Goal: Task Accomplishment & Management: Use online tool/utility

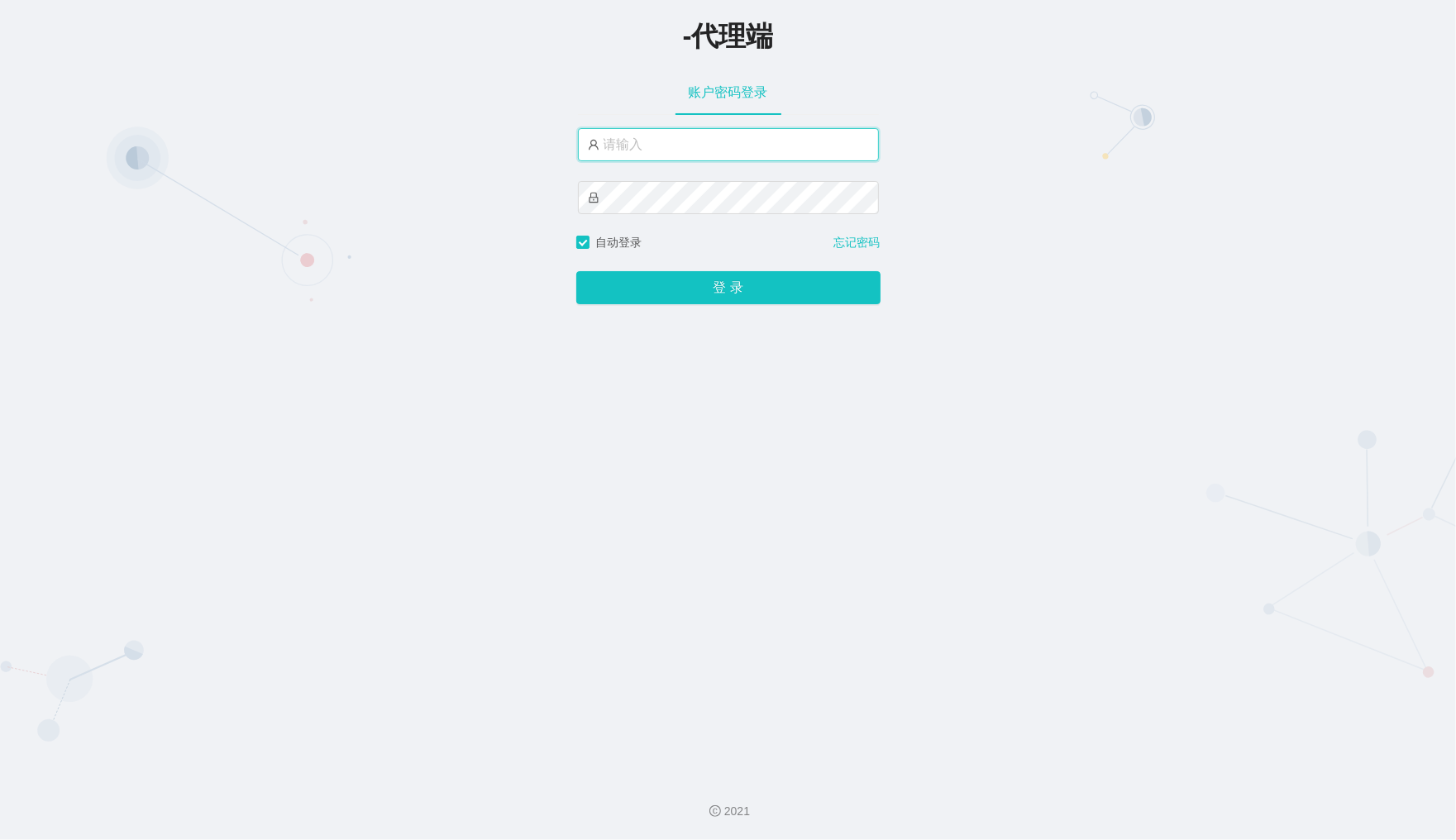
type input "xiaowei01"
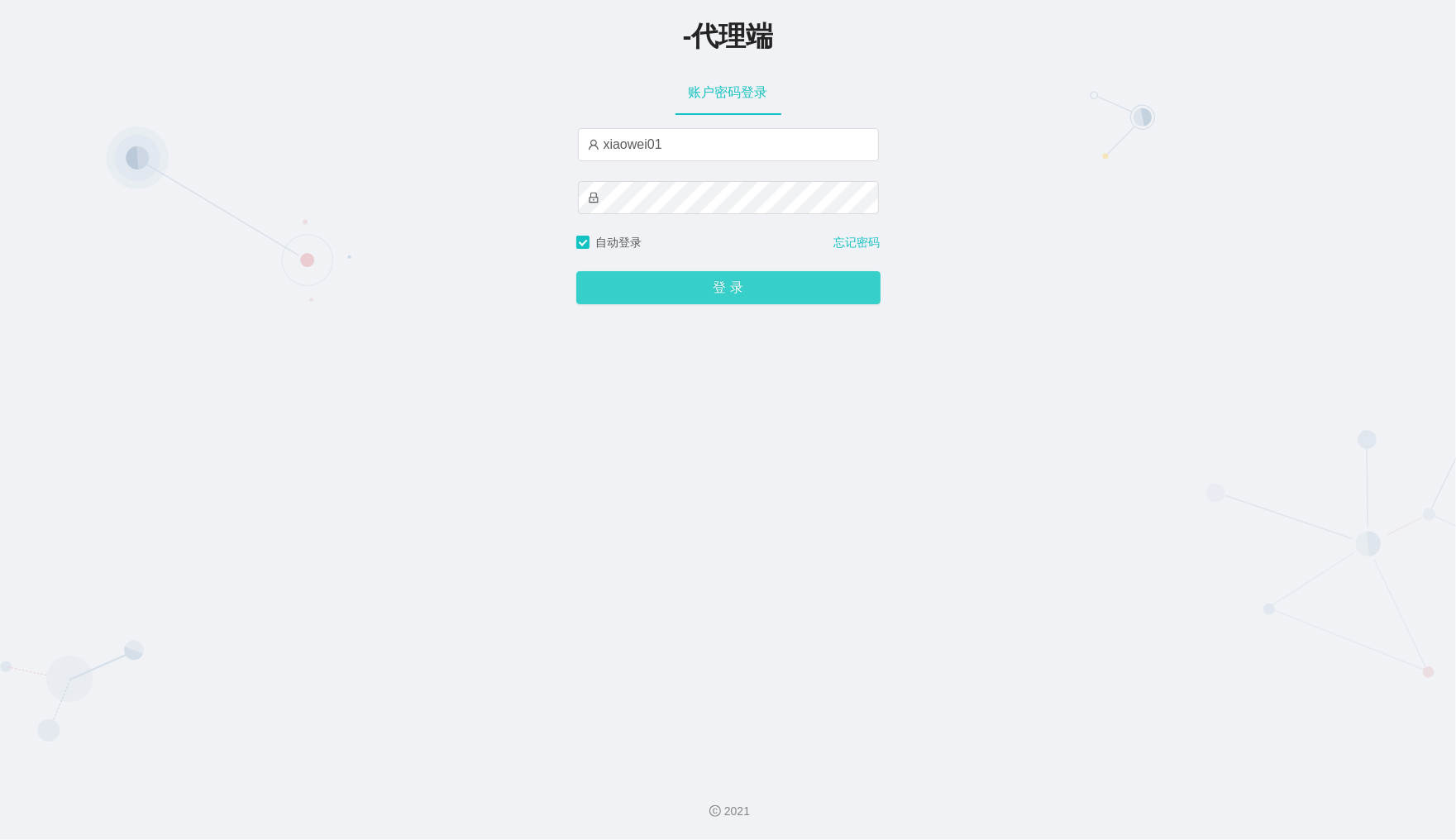
click at [711, 291] on button "登 录" at bounding box center [728, 287] width 305 height 33
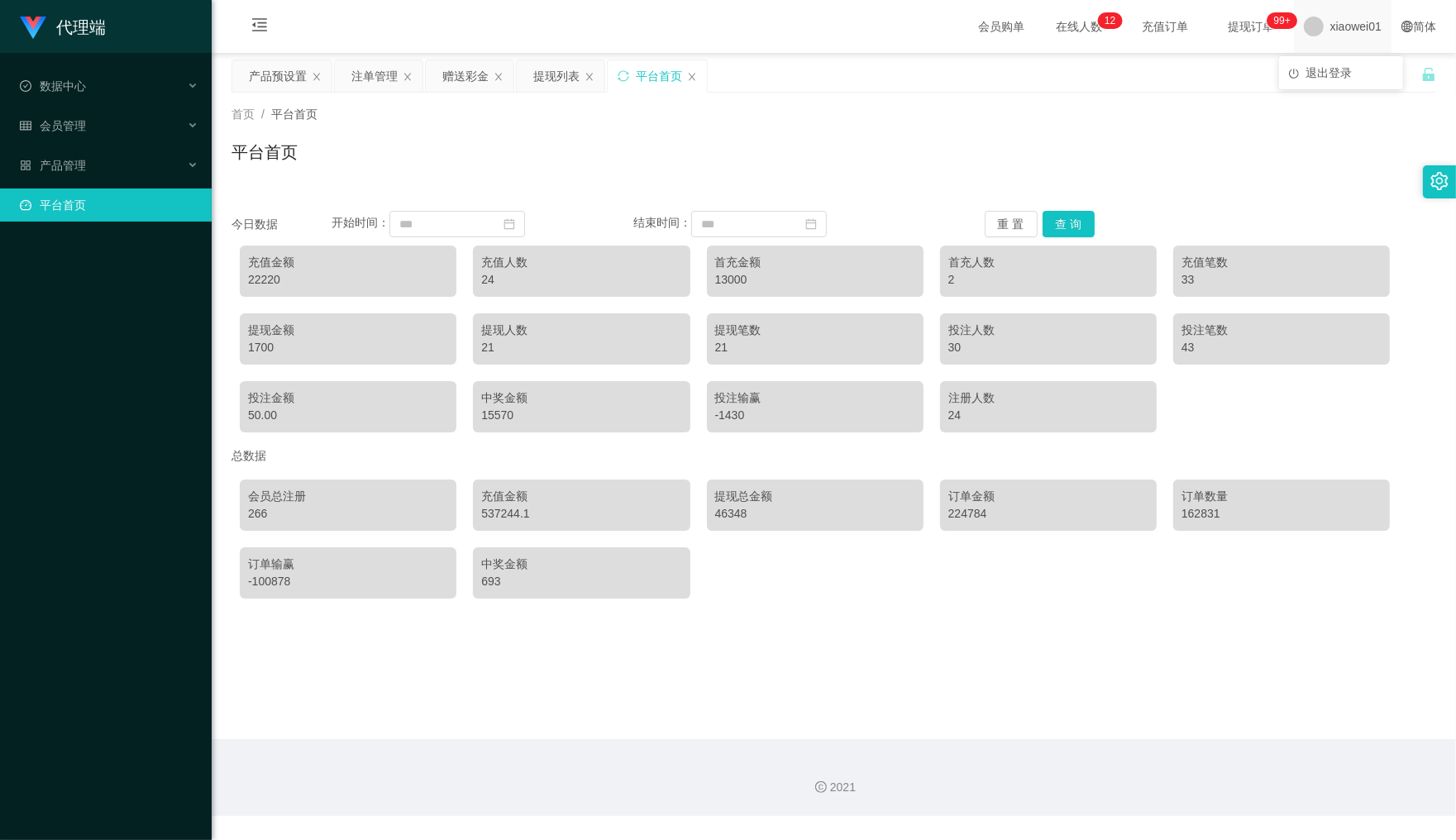
click at [1344, 35] on span "xiaowei01" at bounding box center [1354, 26] width 51 height 53
click at [1321, 76] on span "退出登录" at bounding box center [1328, 72] width 47 height 13
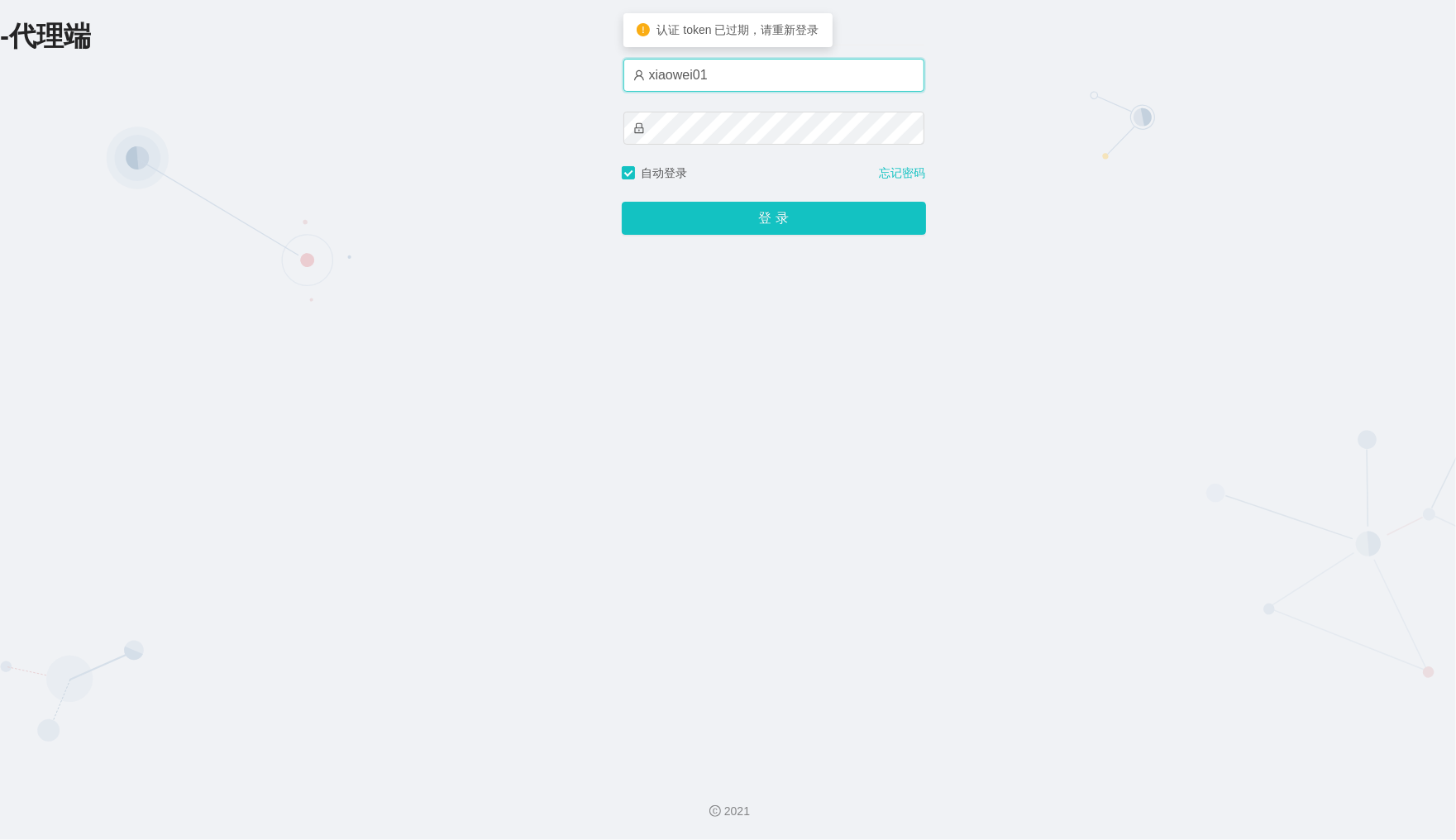
click at [766, 71] on input "xiaowei01" at bounding box center [773, 75] width 301 height 33
type input "xiaowei03"
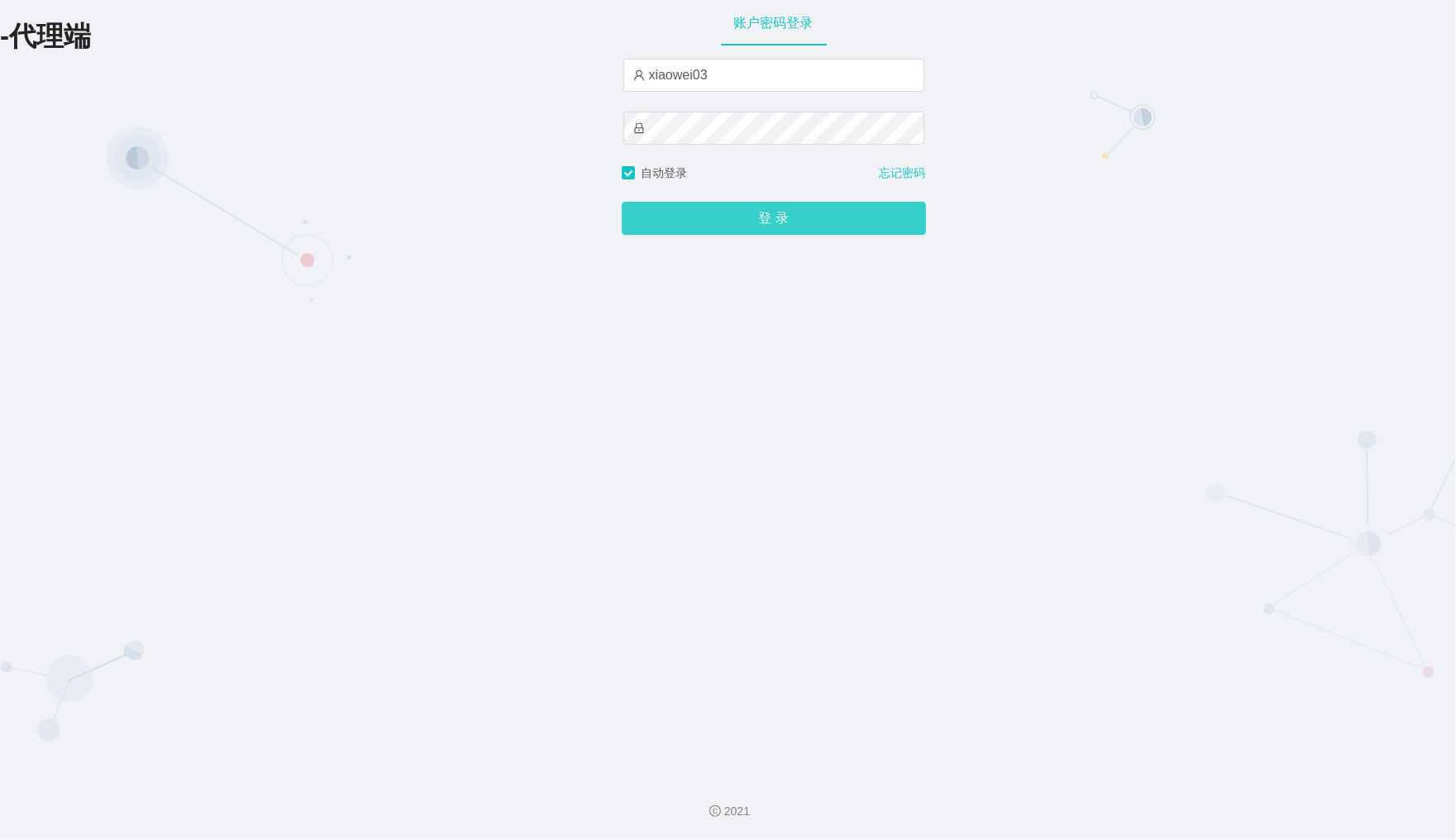
click at [740, 221] on button "登 录" at bounding box center [774, 218] width 305 height 33
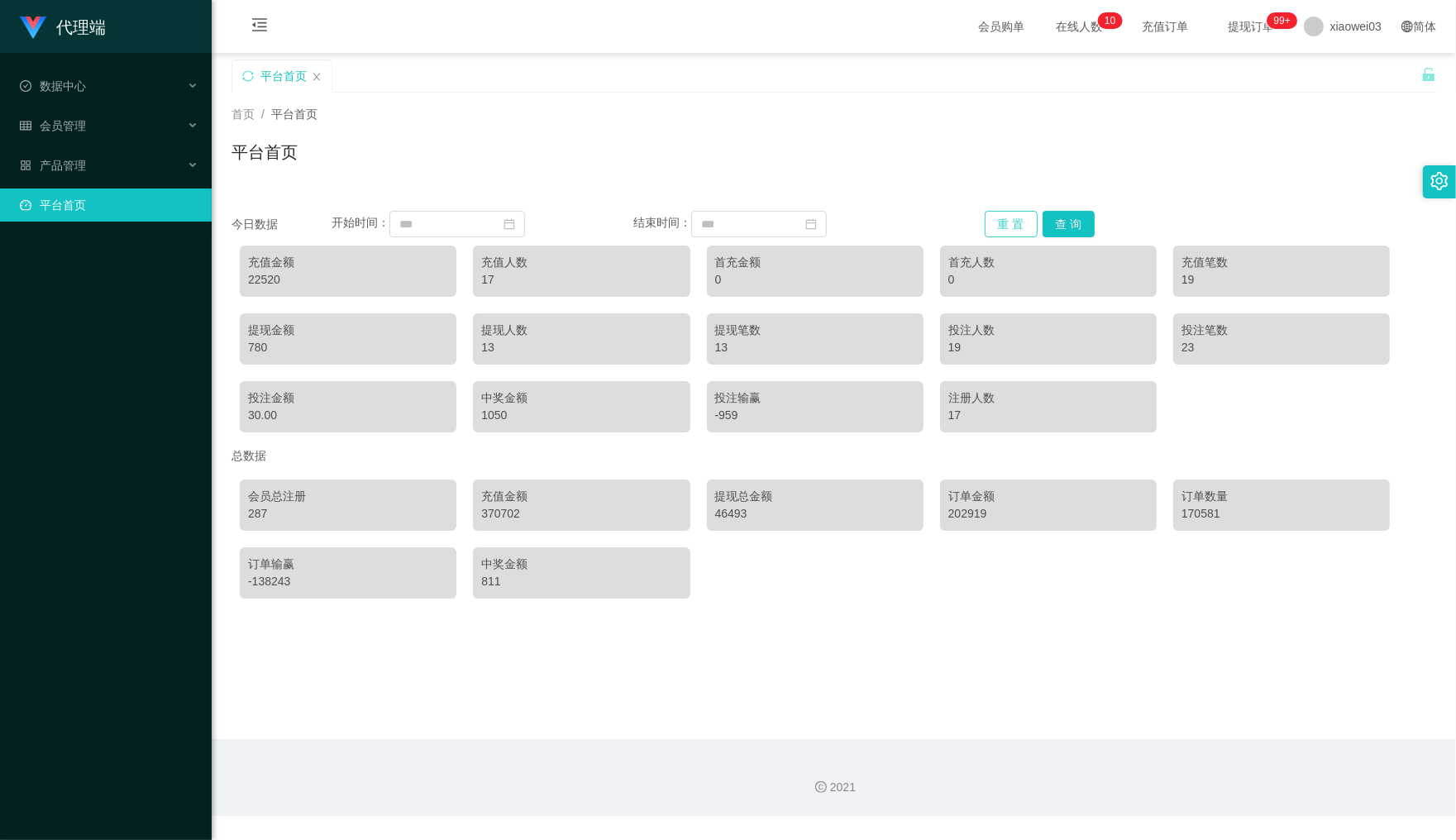
click at [992, 222] on button "重 置" at bounding box center [1010, 224] width 53 height 27
click at [1048, 217] on button "查 询" at bounding box center [1068, 224] width 53 height 27
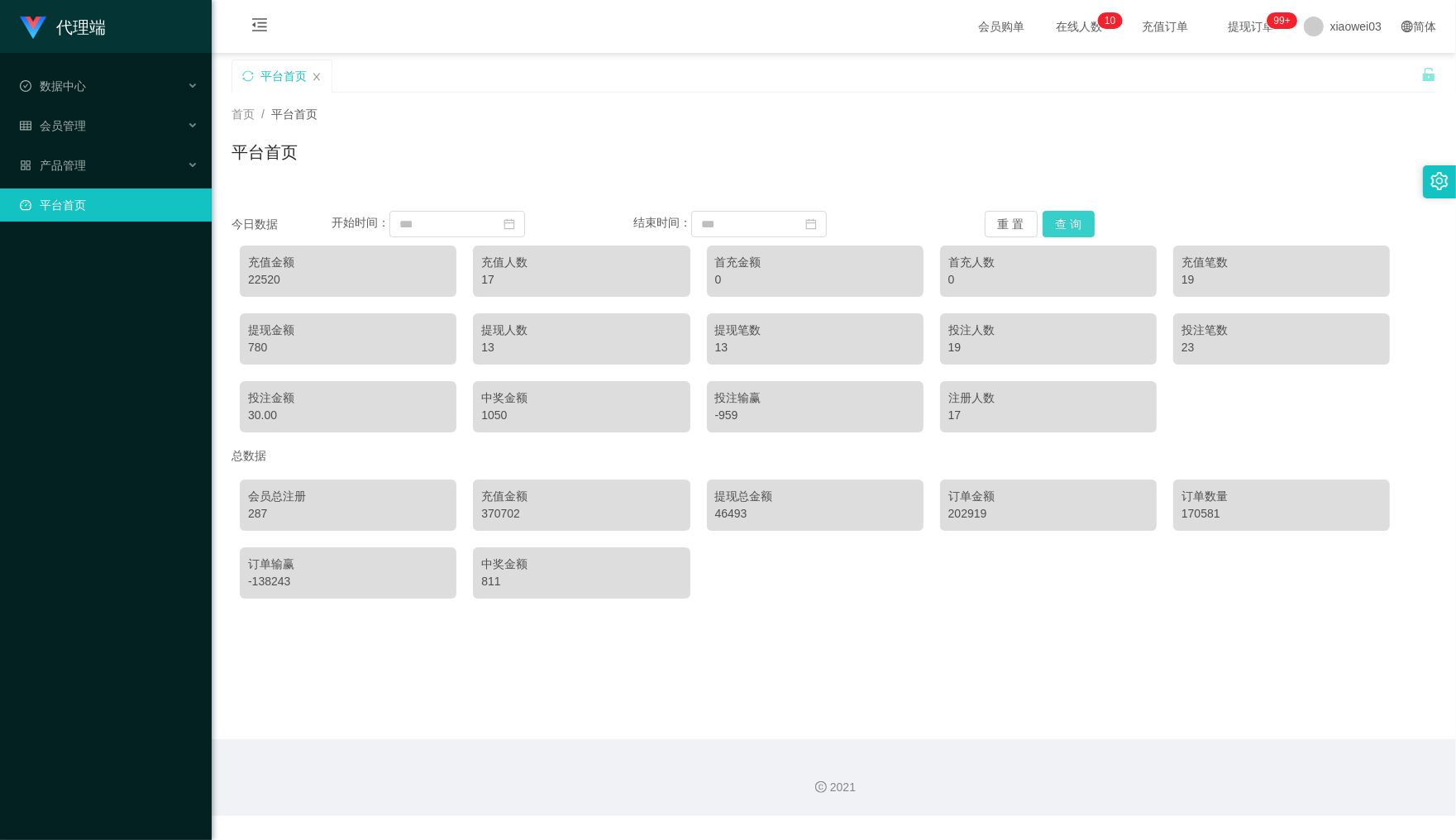
click at [1048, 217] on button "查 询" at bounding box center [1068, 224] width 53 height 27
click at [1010, 221] on button "重 置" at bounding box center [1010, 224] width 53 height 27
click at [1353, 30] on span "xiaowei03" at bounding box center [1354, 26] width 51 height 53
click at [1344, 67] on span "退出登录" at bounding box center [1328, 72] width 47 height 13
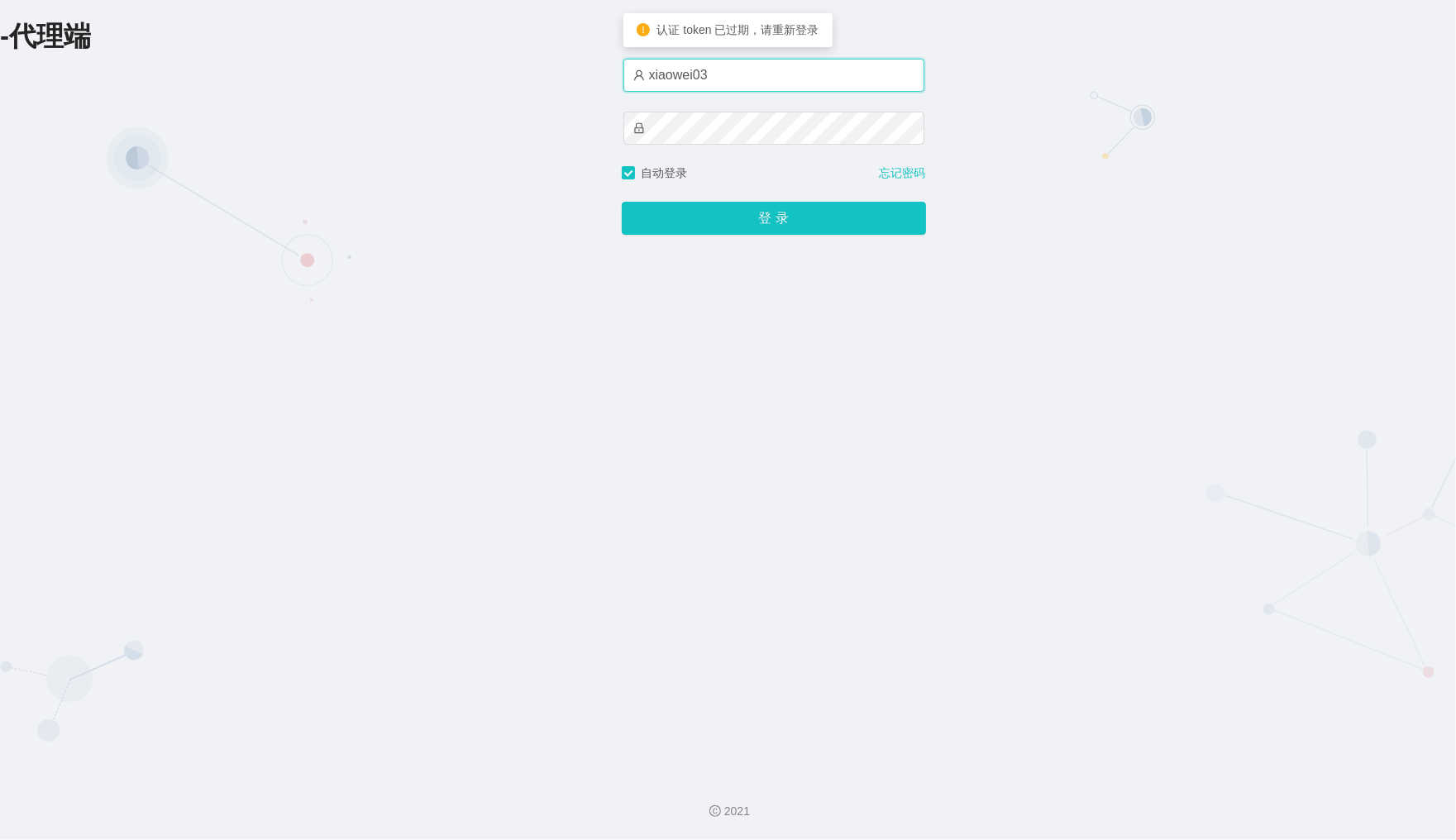
type input "xiaowei02"
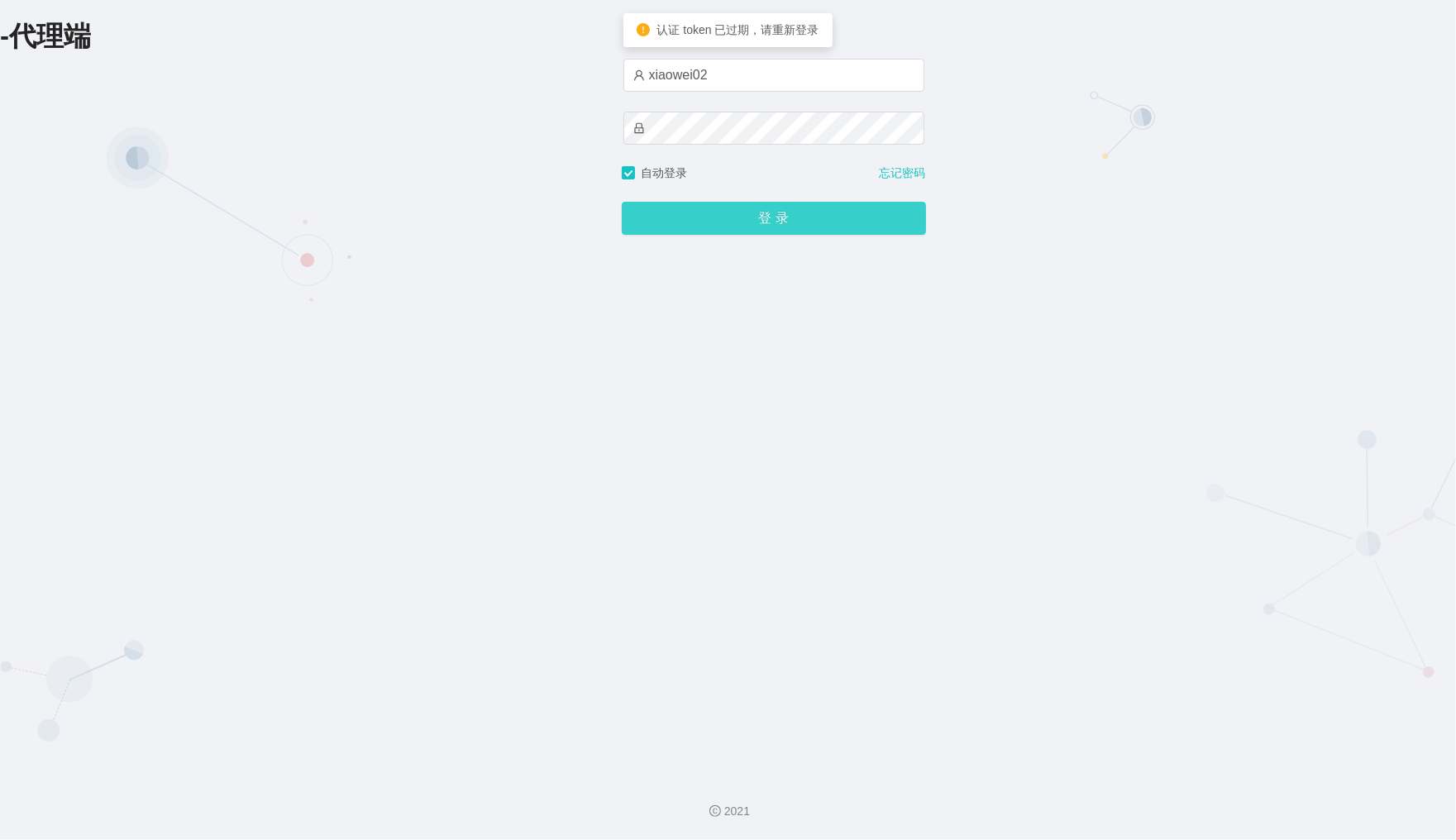
click at [758, 224] on button "登 录" at bounding box center [774, 218] width 305 height 33
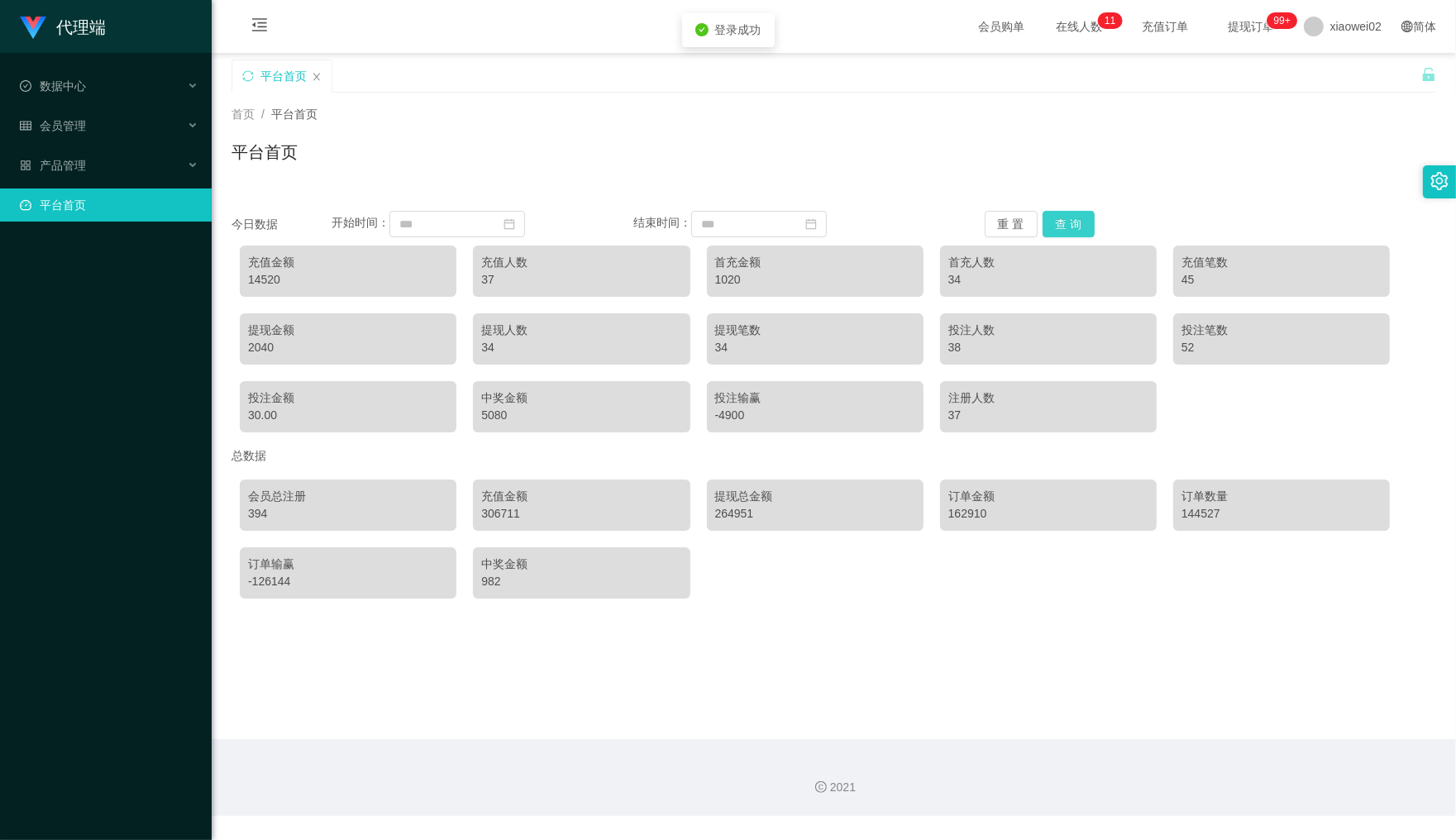
click at [1064, 224] on button "查 询" at bounding box center [1068, 224] width 53 height 27
click at [1335, 35] on span "xiaowei02" at bounding box center [1354, 26] width 51 height 53
click at [1327, 66] on span "退出登录" at bounding box center [1328, 72] width 47 height 13
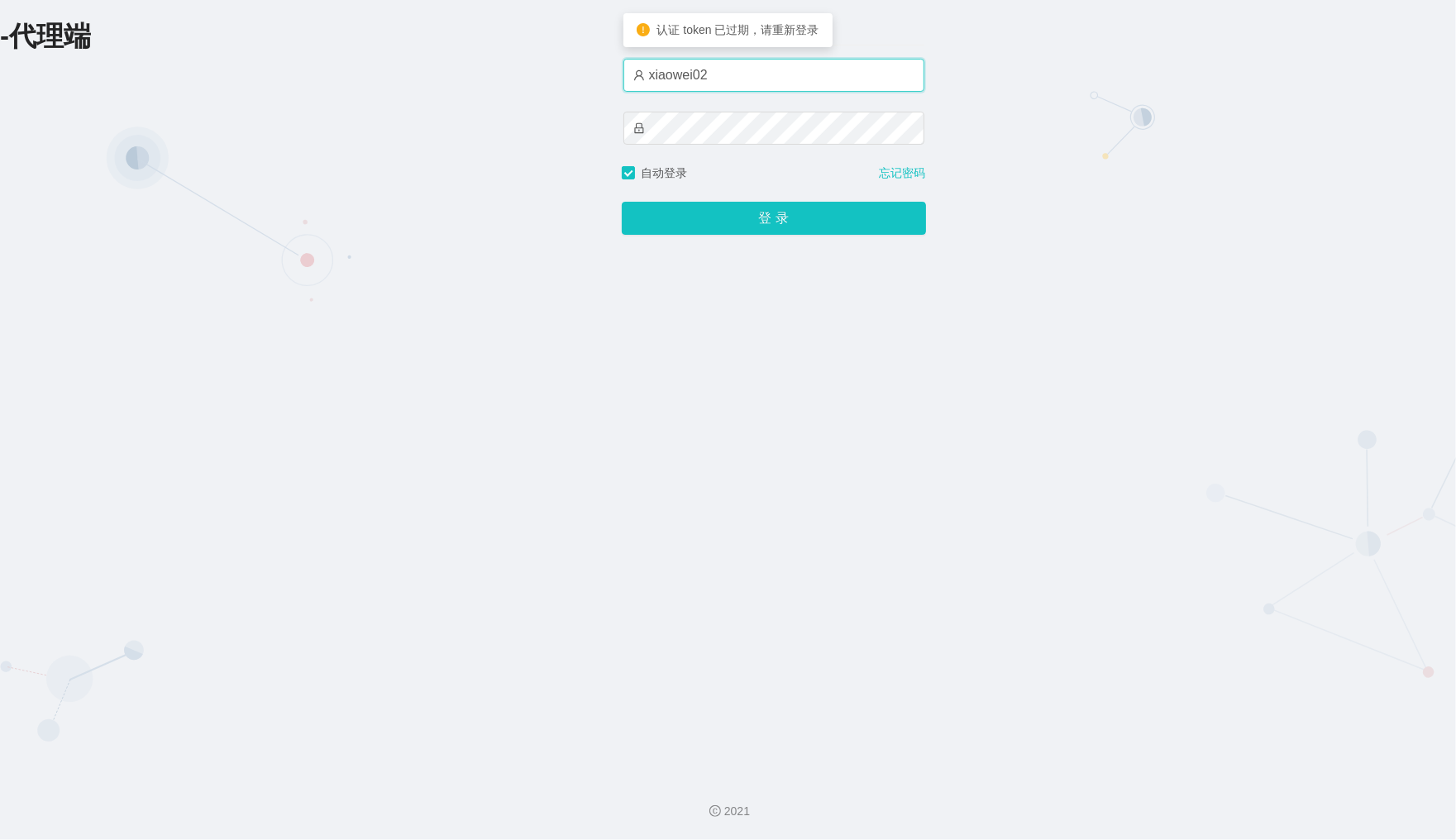
click at [856, 79] on input "xiaowei02" at bounding box center [773, 75] width 301 height 33
type input "xiaowei03"
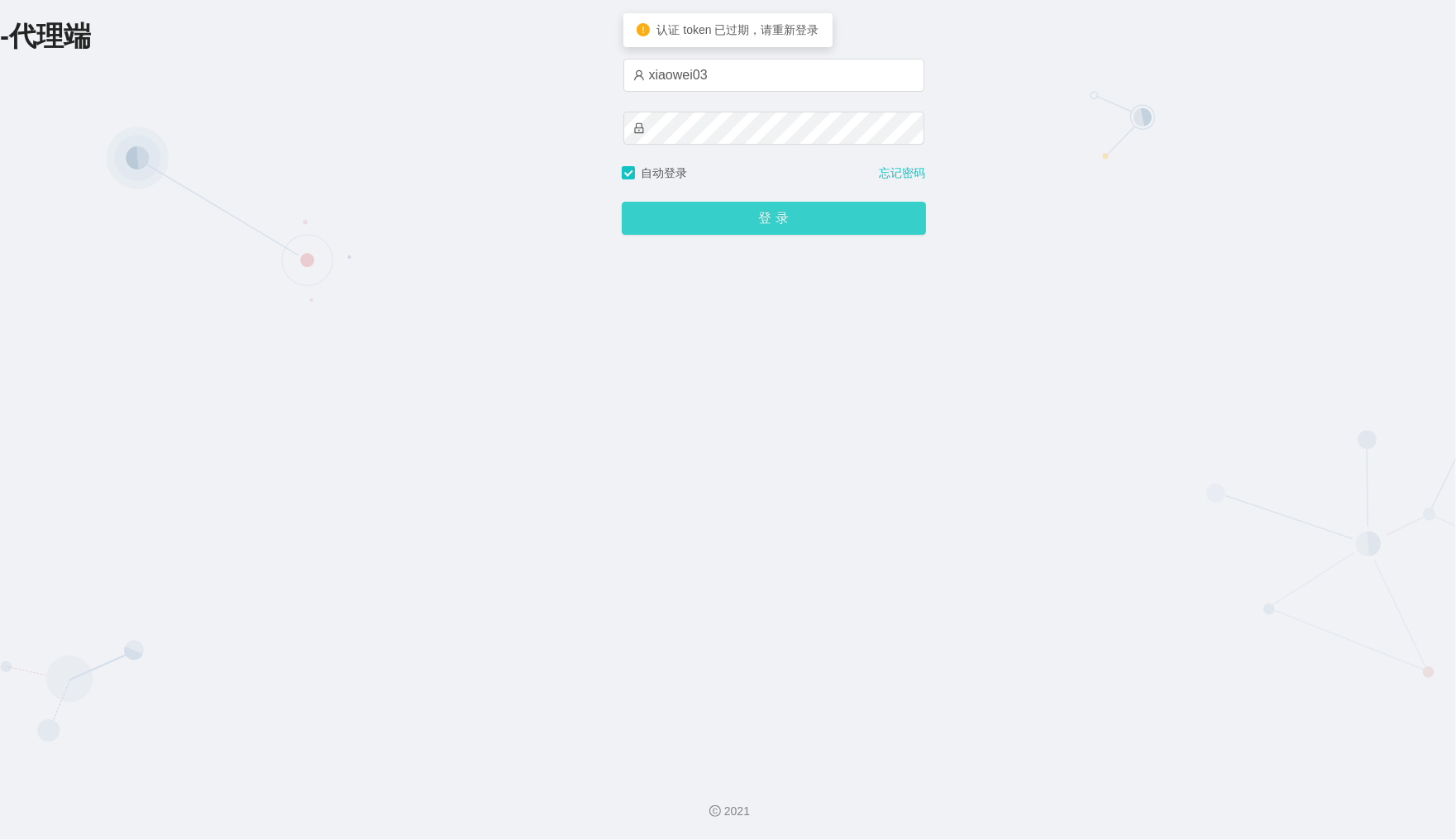
click at [770, 225] on button "登 录" at bounding box center [774, 218] width 305 height 33
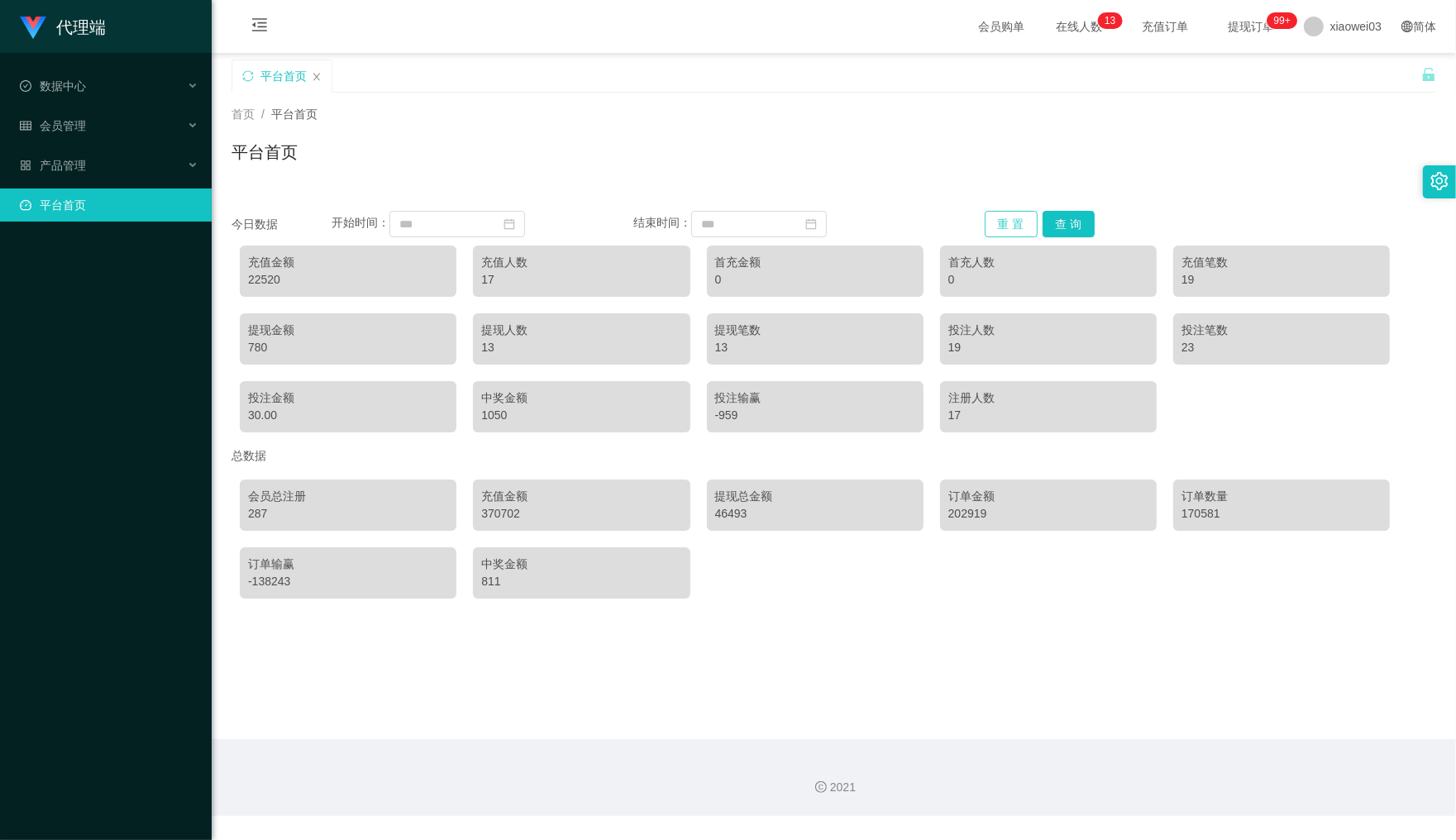
click at [993, 216] on button "重 置" at bounding box center [1010, 224] width 53 height 27
click at [1330, 23] on span "xiaowei03" at bounding box center [1354, 26] width 51 height 53
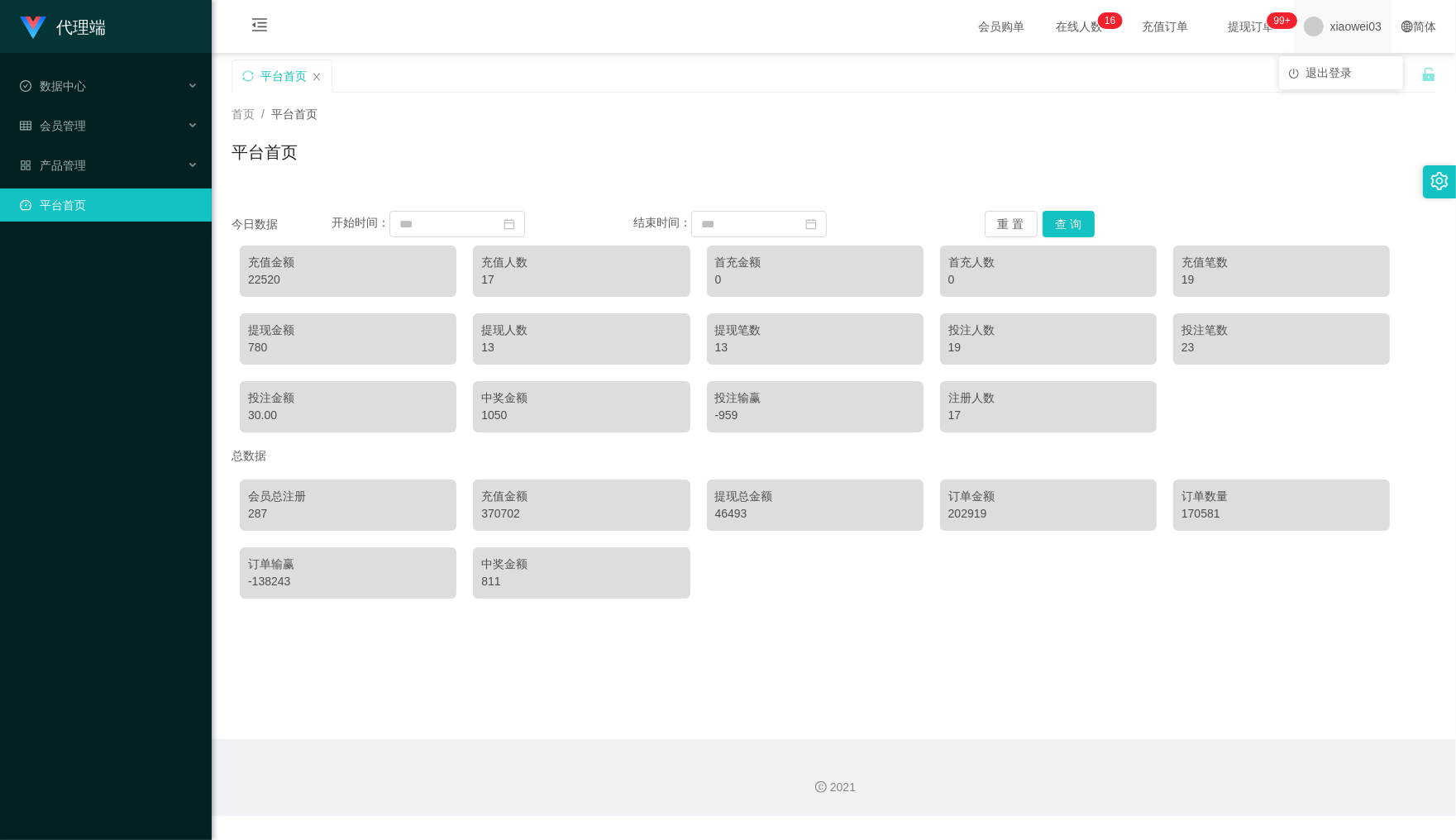
click at [1333, 39] on span "xiaowei03" at bounding box center [1354, 26] width 51 height 53
click at [1325, 66] on span "退出登录" at bounding box center [1328, 72] width 47 height 13
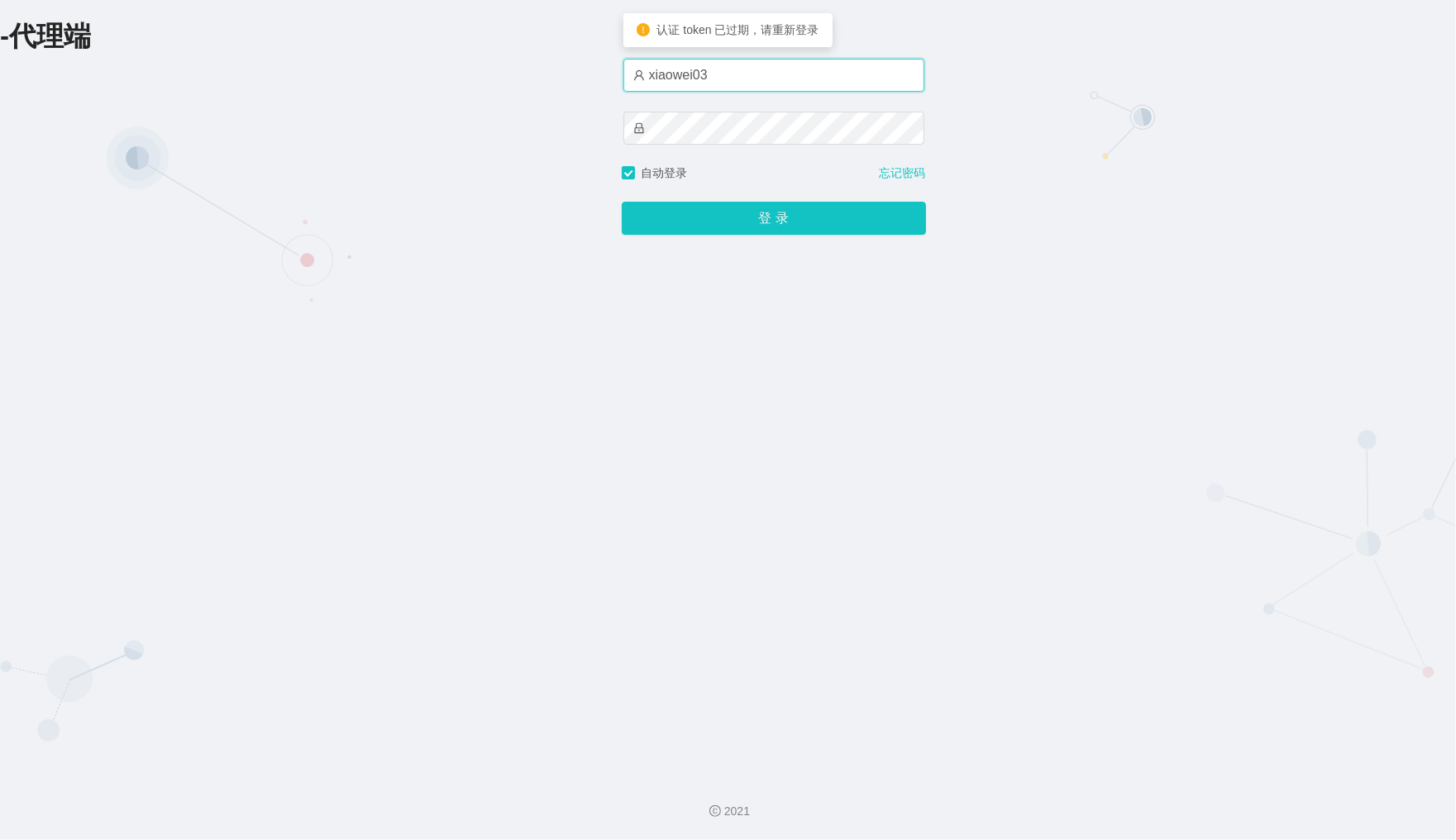
click at [774, 83] on input "xiaowei03" at bounding box center [773, 75] width 301 height 33
type input "xiaowei02"
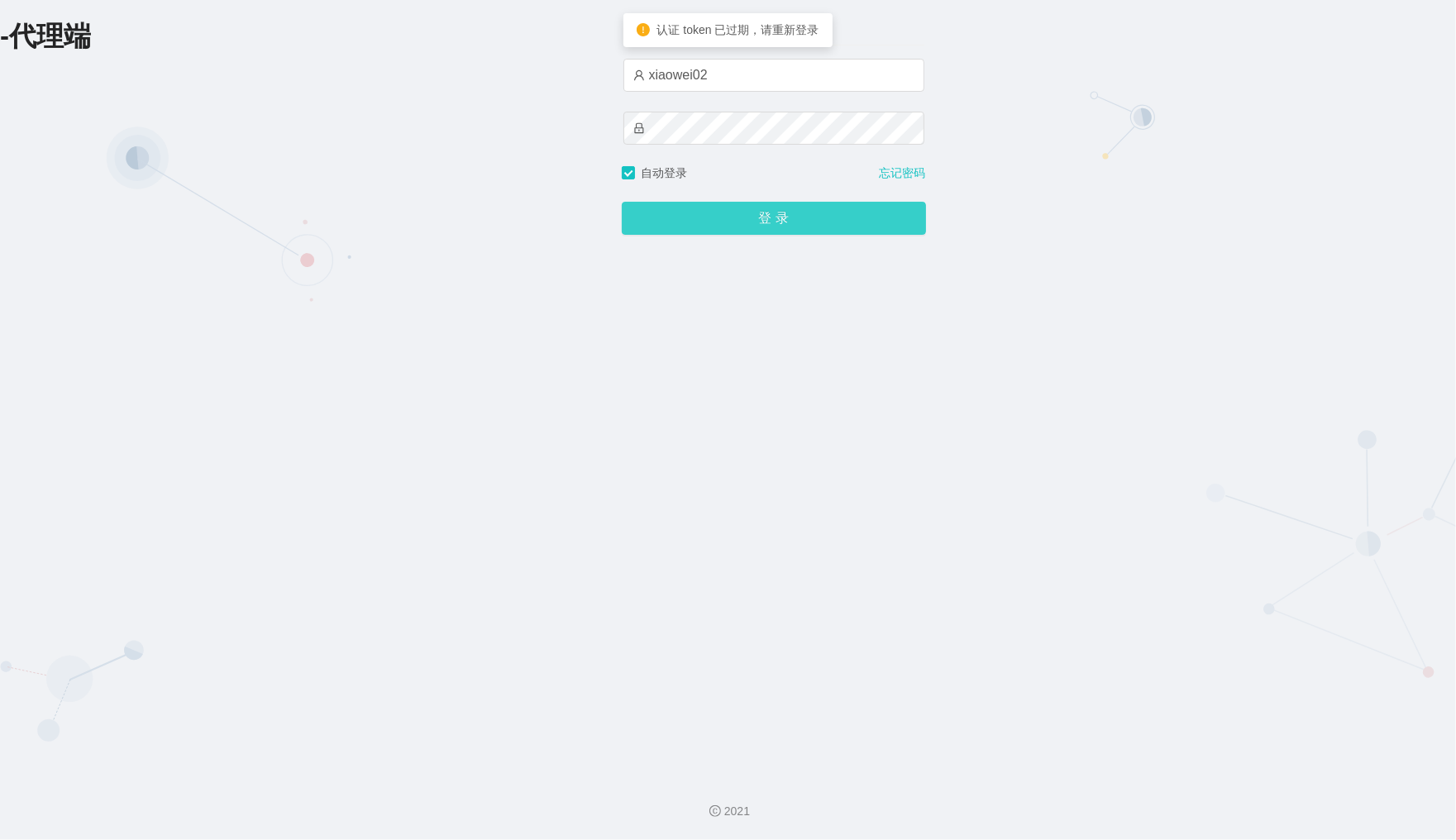
click at [710, 208] on button "登 录" at bounding box center [774, 218] width 305 height 33
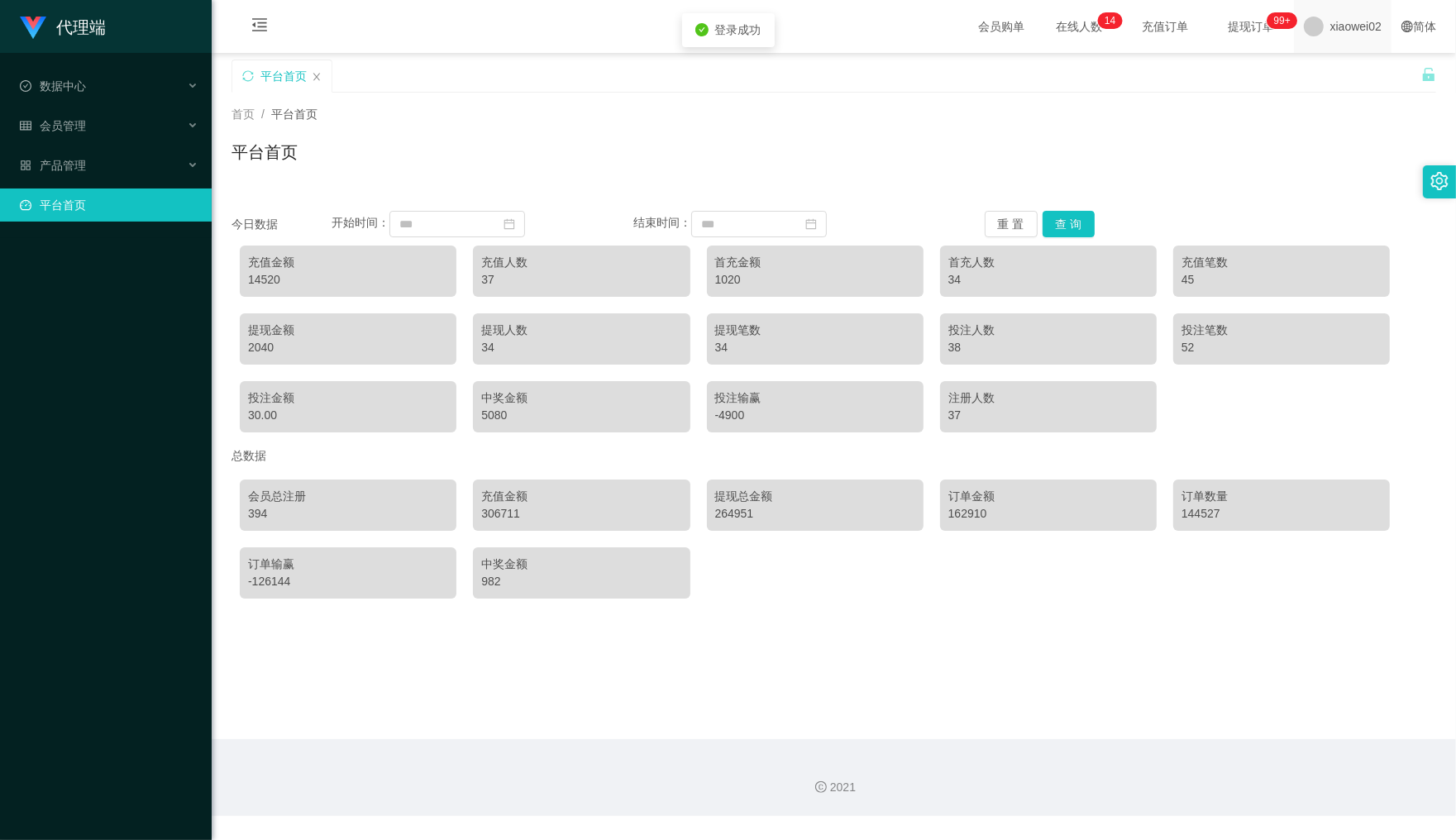
click at [1353, 19] on span "xiaowei02" at bounding box center [1354, 26] width 51 height 53
click at [1296, 63] on li "退出登录" at bounding box center [1341, 73] width 124 height 27
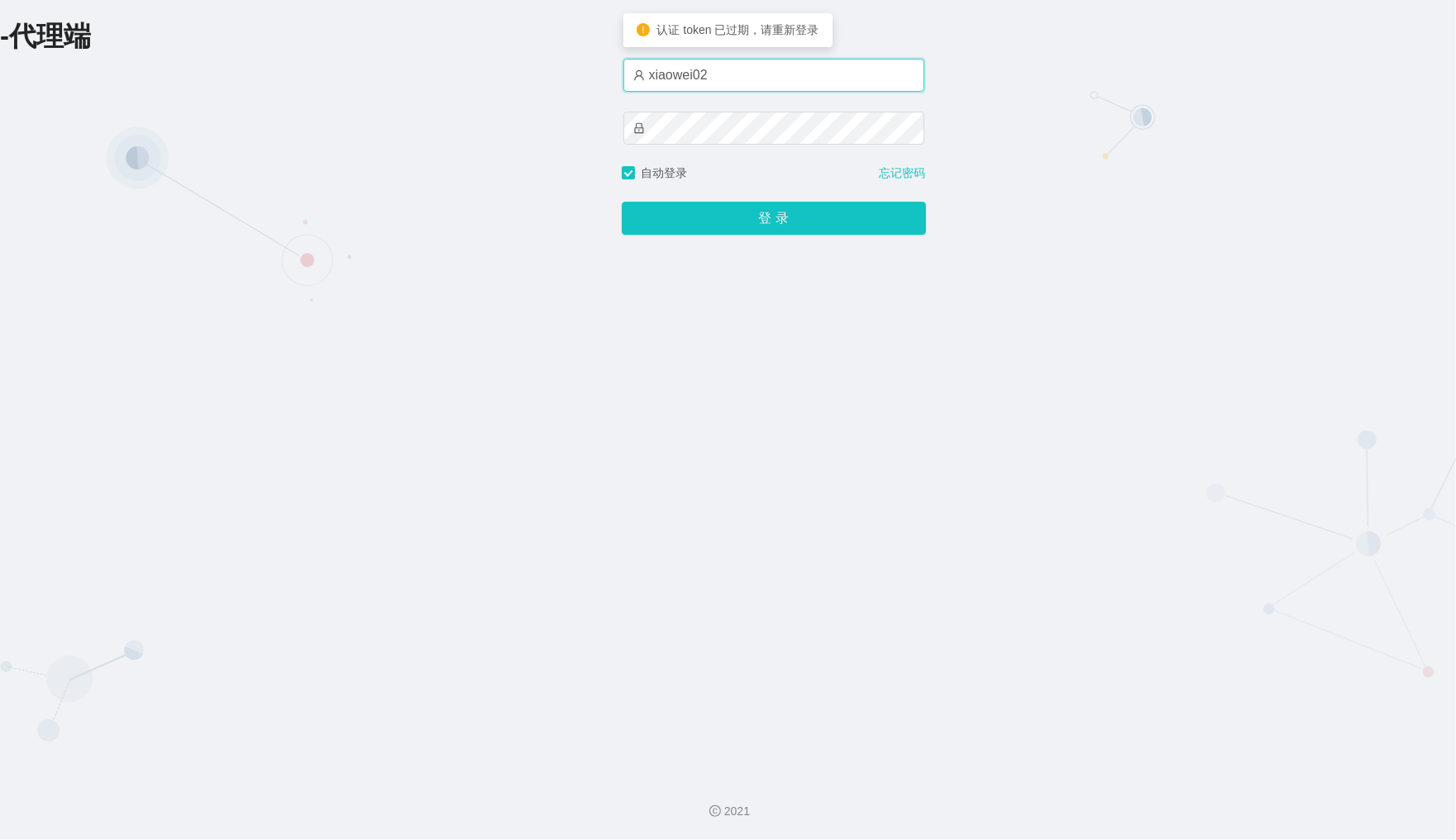
click at [779, 89] on input "xiaowei02" at bounding box center [773, 75] width 301 height 33
type input "xiaowei01"
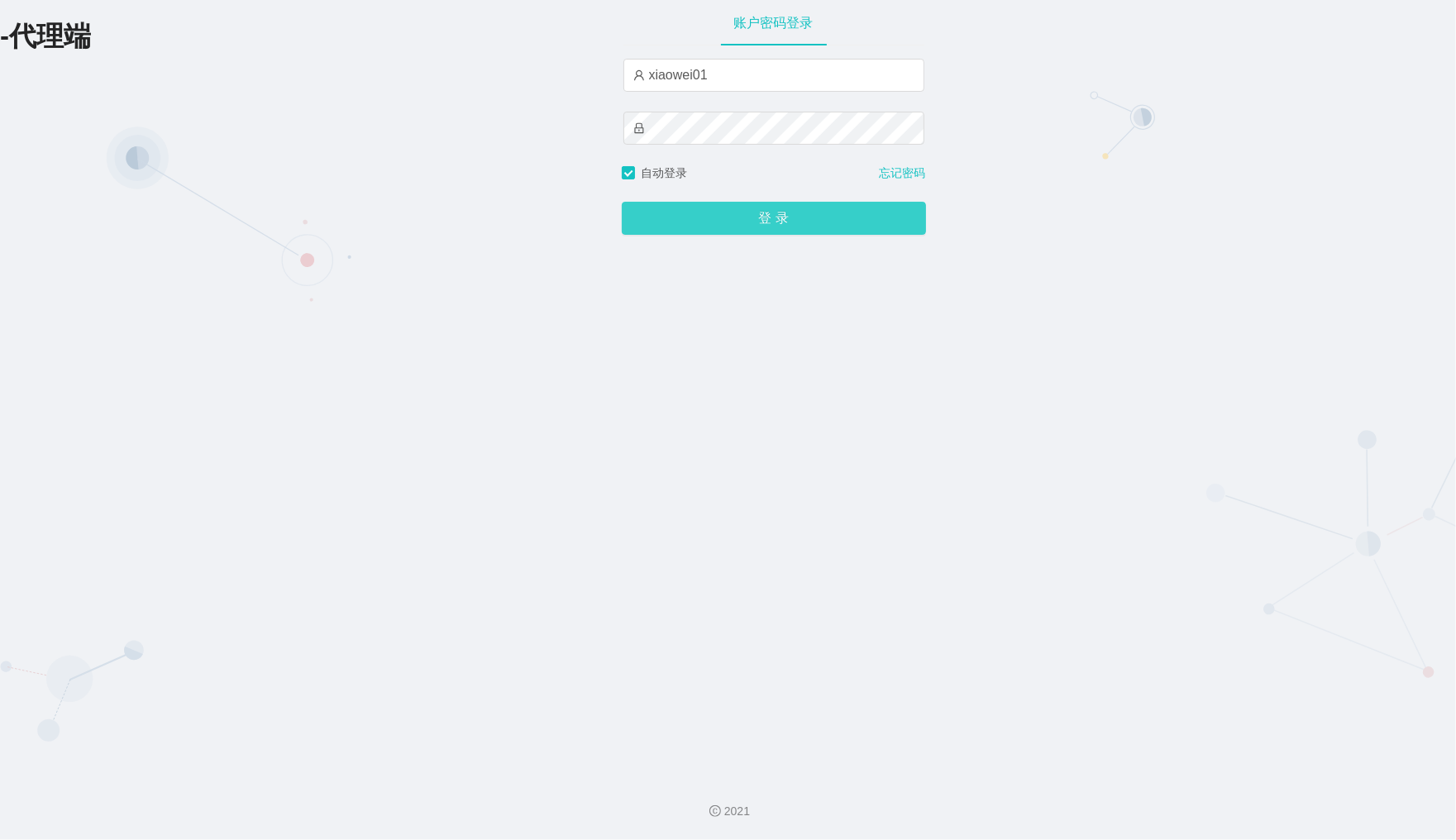
click at [724, 221] on button "登 录" at bounding box center [774, 218] width 305 height 33
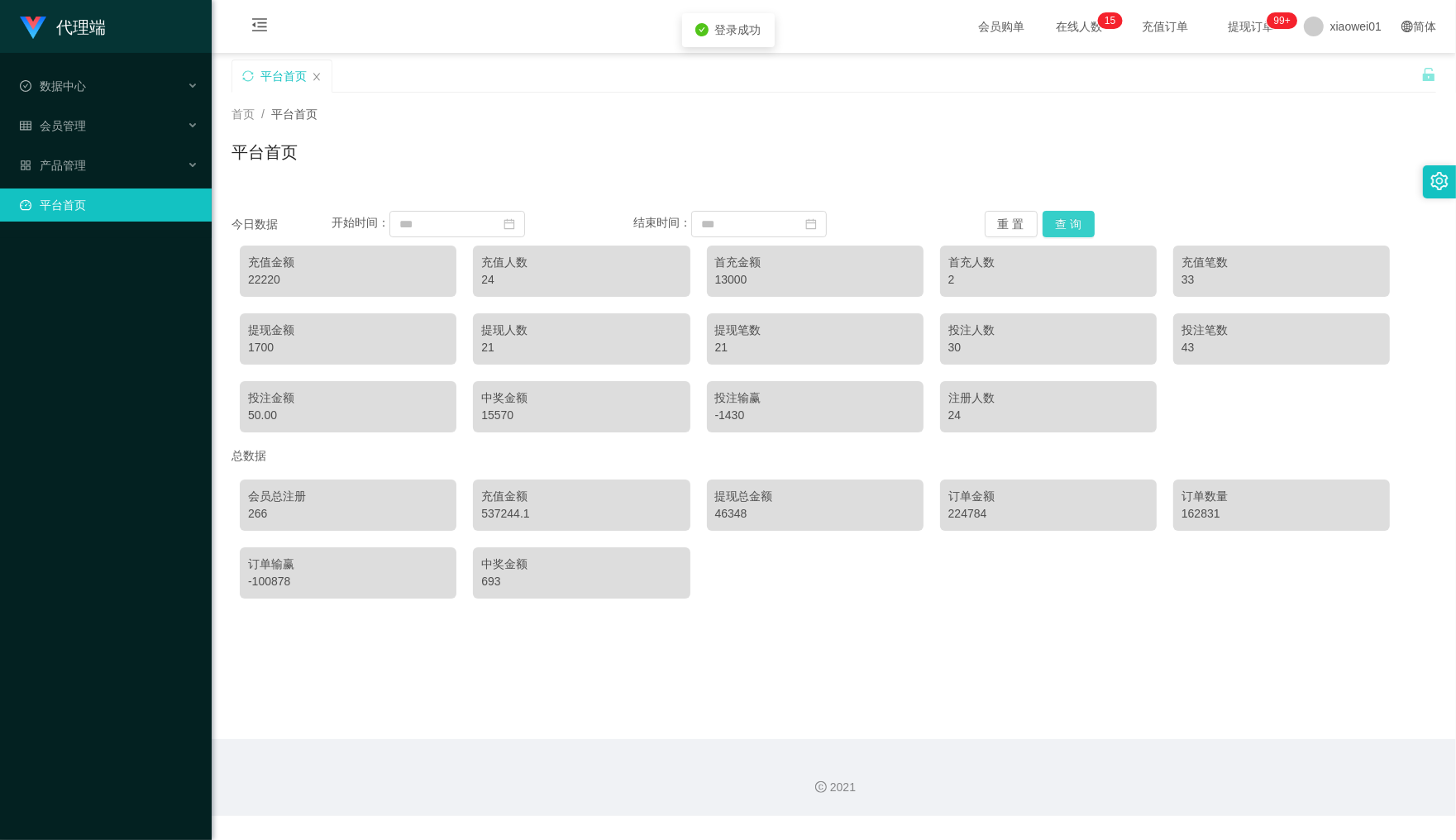
click at [1051, 219] on button "查 询" at bounding box center [1068, 224] width 53 height 27
click at [1004, 228] on button "重 置" at bounding box center [1010, 224] width 53 height 27
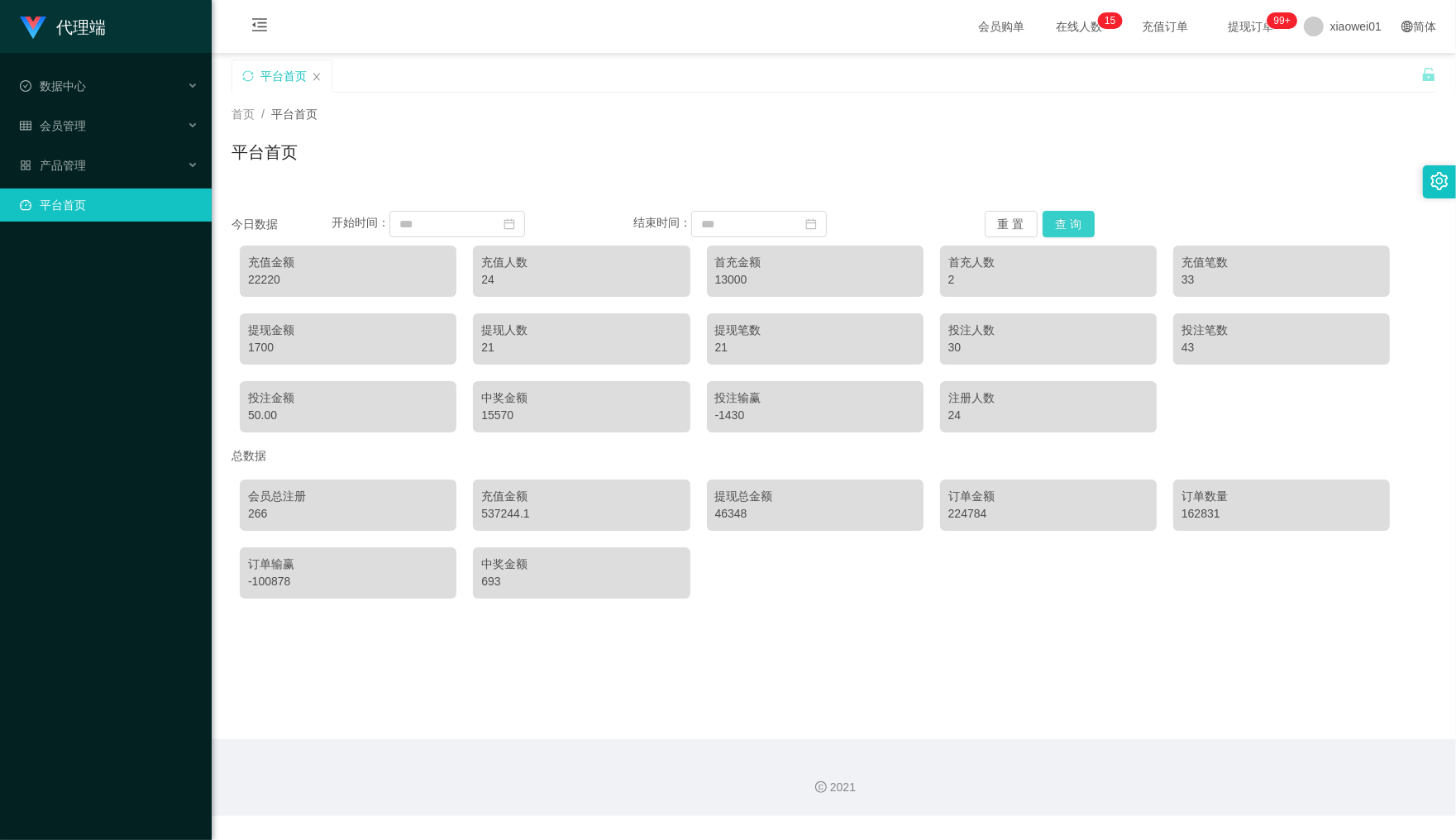
click at [1051, 222] on button "查 询" at bounding box center [1068, 224] width 53 height 27
click at [1331, 34] on span "xiaowei01" at bounding box center [1354, 26] width 51 height 53
click at [1314, 63] on li "退出登录" at bounding box center [1341, 73] width 124 height 27
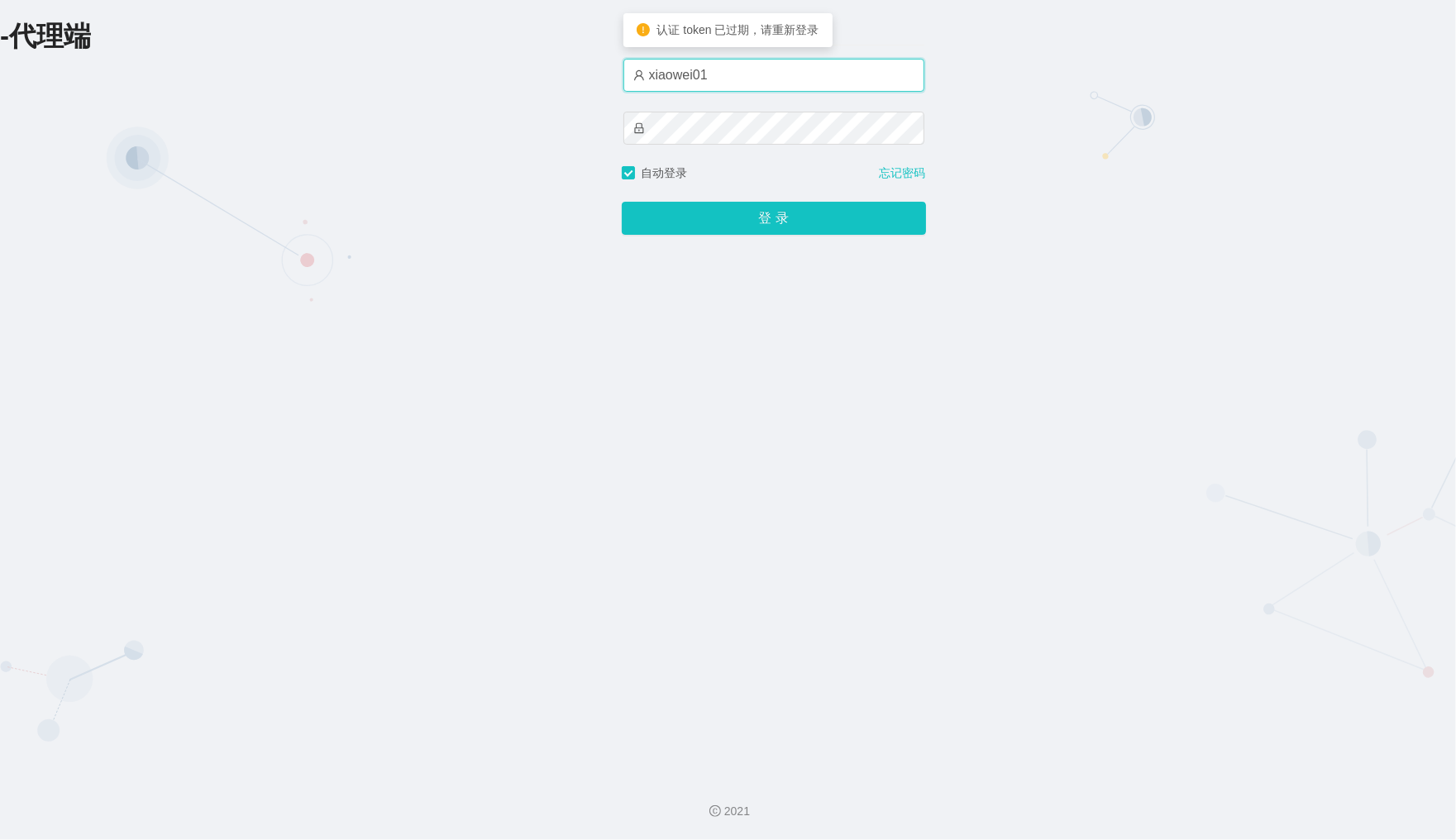
drag, startPoint x: 742, startPoint y: 80, endPoint x: 385, endPoint y: 81, distance: 357.0
click at [385, 81] on div "-代理端 账户密码登录 xiaowei01 自动登录 忘记密码 登 录" at bounding box center [728, 381] width 1456 height 763
type input "z"
type input "a"
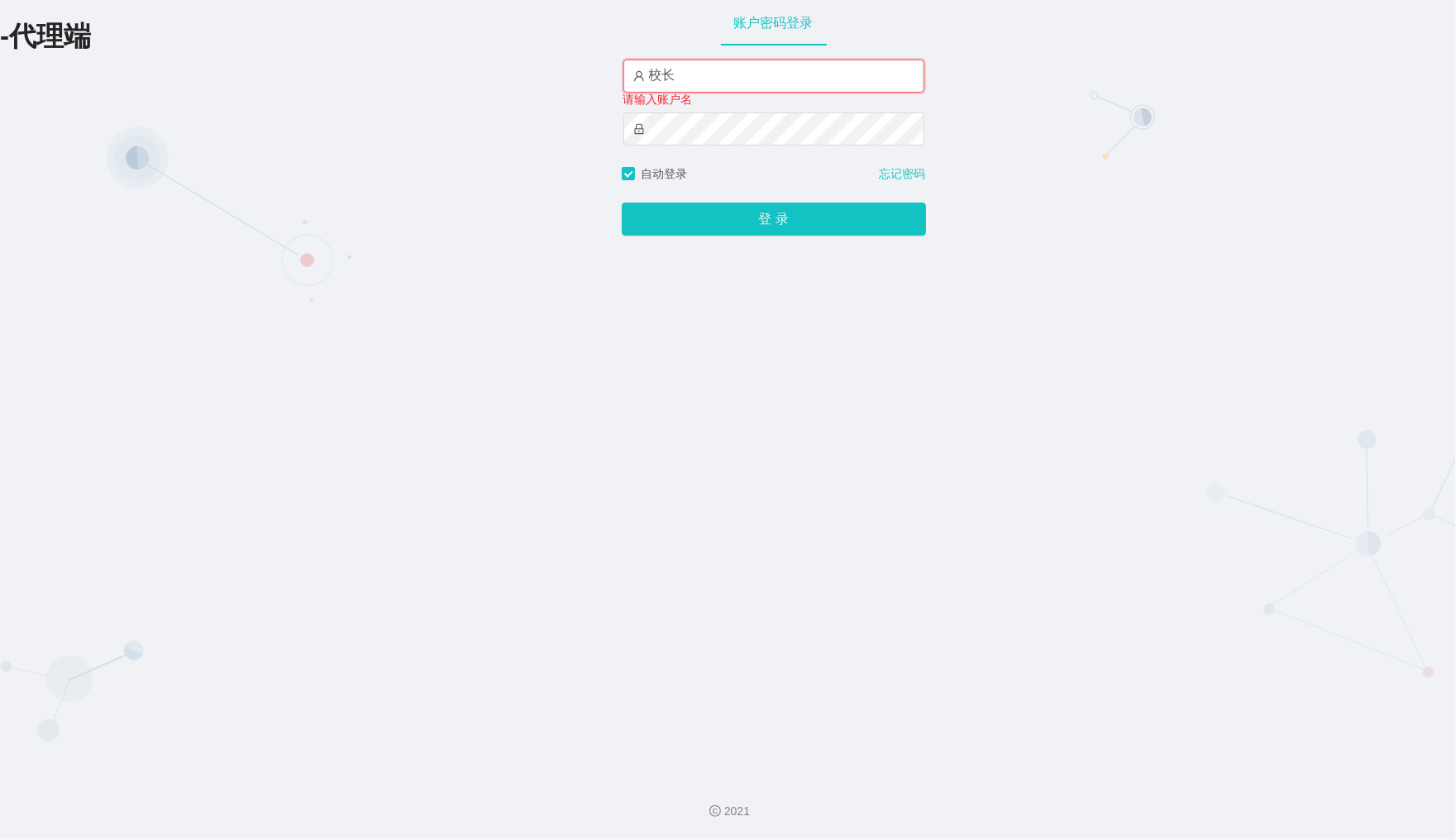
type input "校"
type input "z"
click at [748, 209] on button "登 录" at bounding box center [774, 218] width 305 height 33
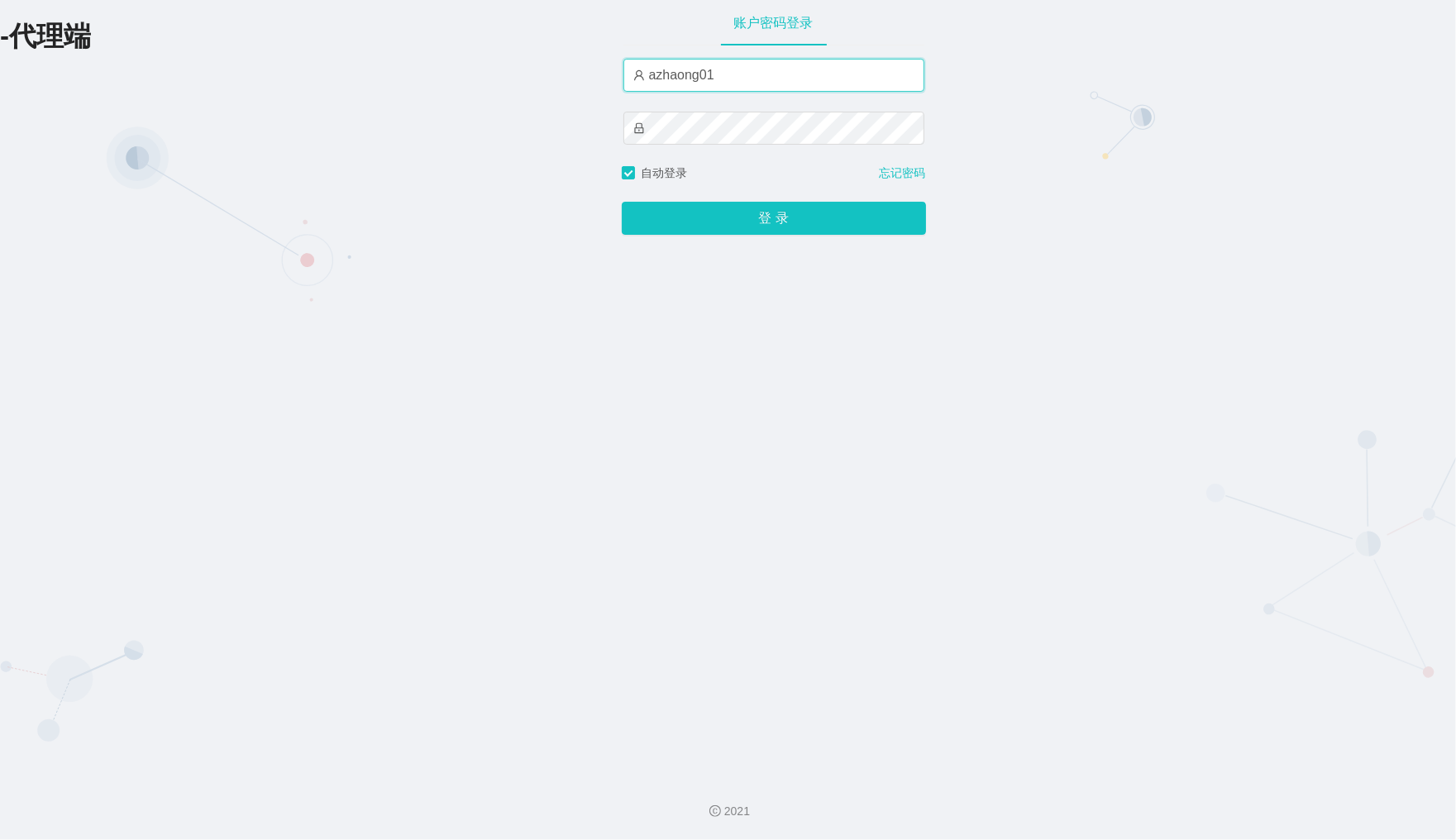
drag, startPoint x: 674, startPoint y: 81, endPoint x: 720, endPoint y: 88, distance: 46.5
click at [675, 81] on input "azhaong01" at bounding box center [773, 75] width 301 height 33
click at [671, 76] on input "azhaong01" at bounding box center [773, 75] width 301 height 33
type input "azhong01"
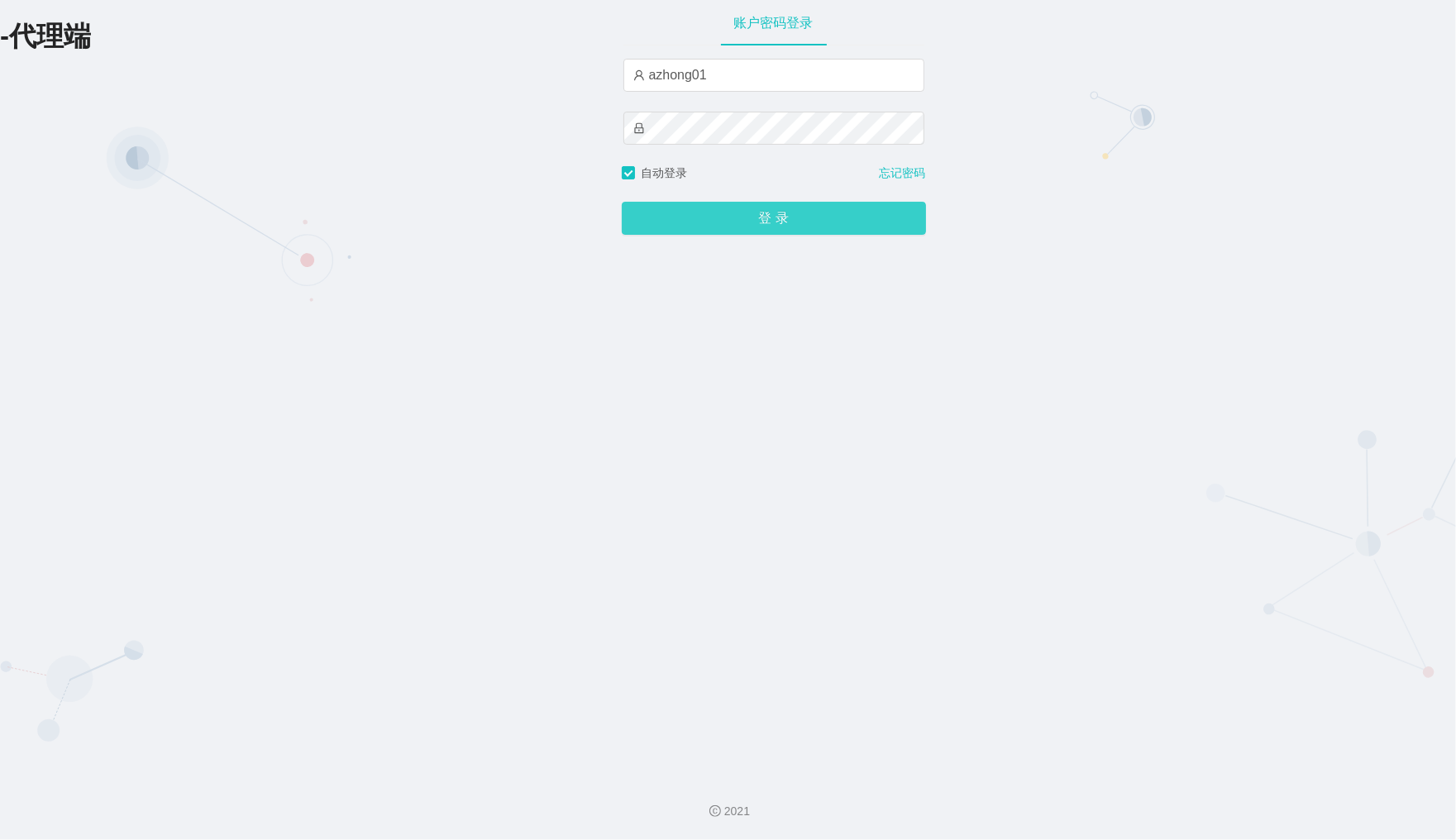
click at [746, 219] on button "登 录" at bounding box center [774, 218] width 305 height 33
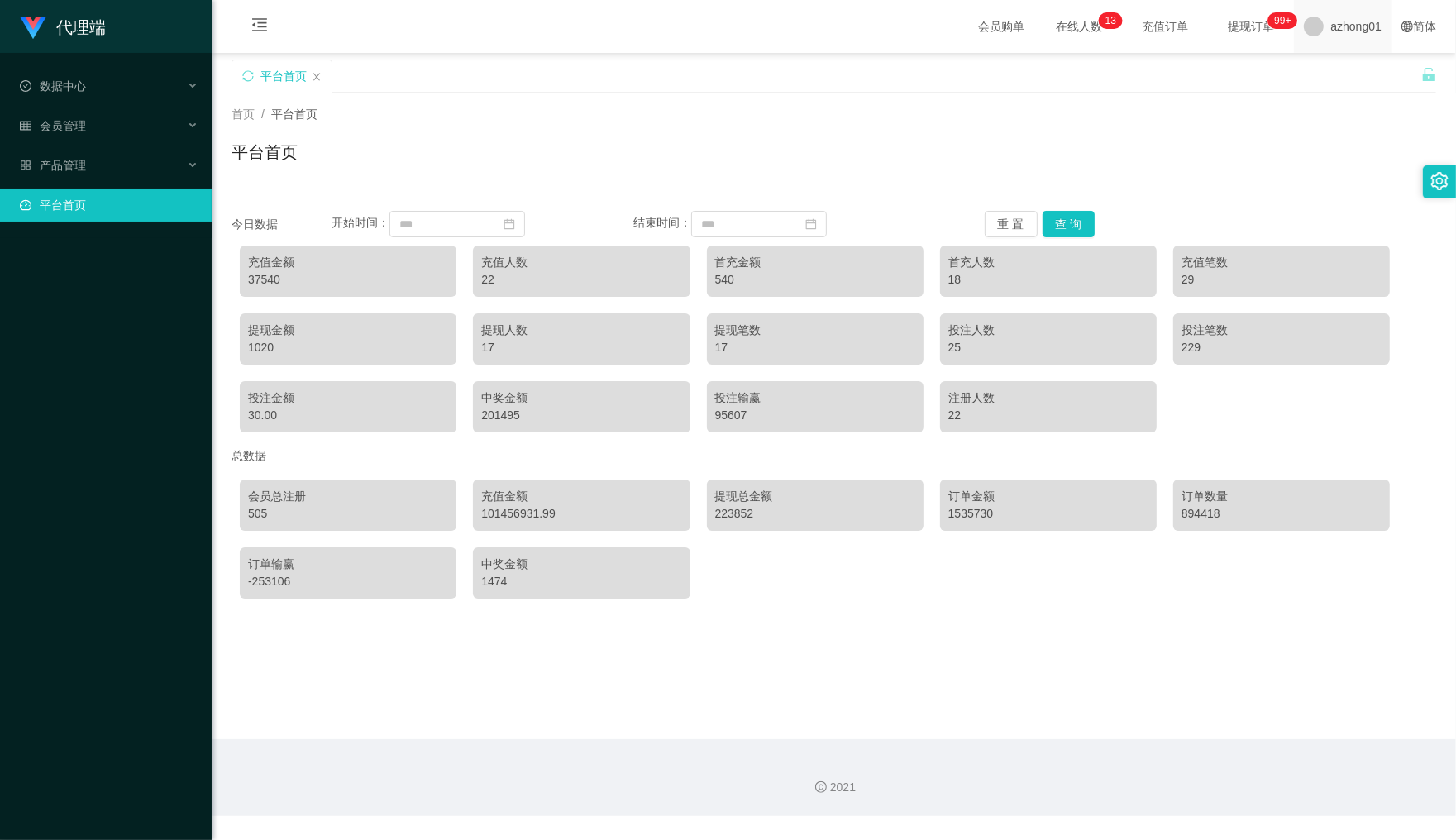
click at [1344, 26] on span "azhong01" at bounding box center [1354, 26] width 51 height 53
click at [1334, 42] on span "azhong01" at bounding box center [1354, 26] width 51 height 53
click at [1323, 69] on span "退出登录" at bounding box center [1329, 72] width 47 height 13
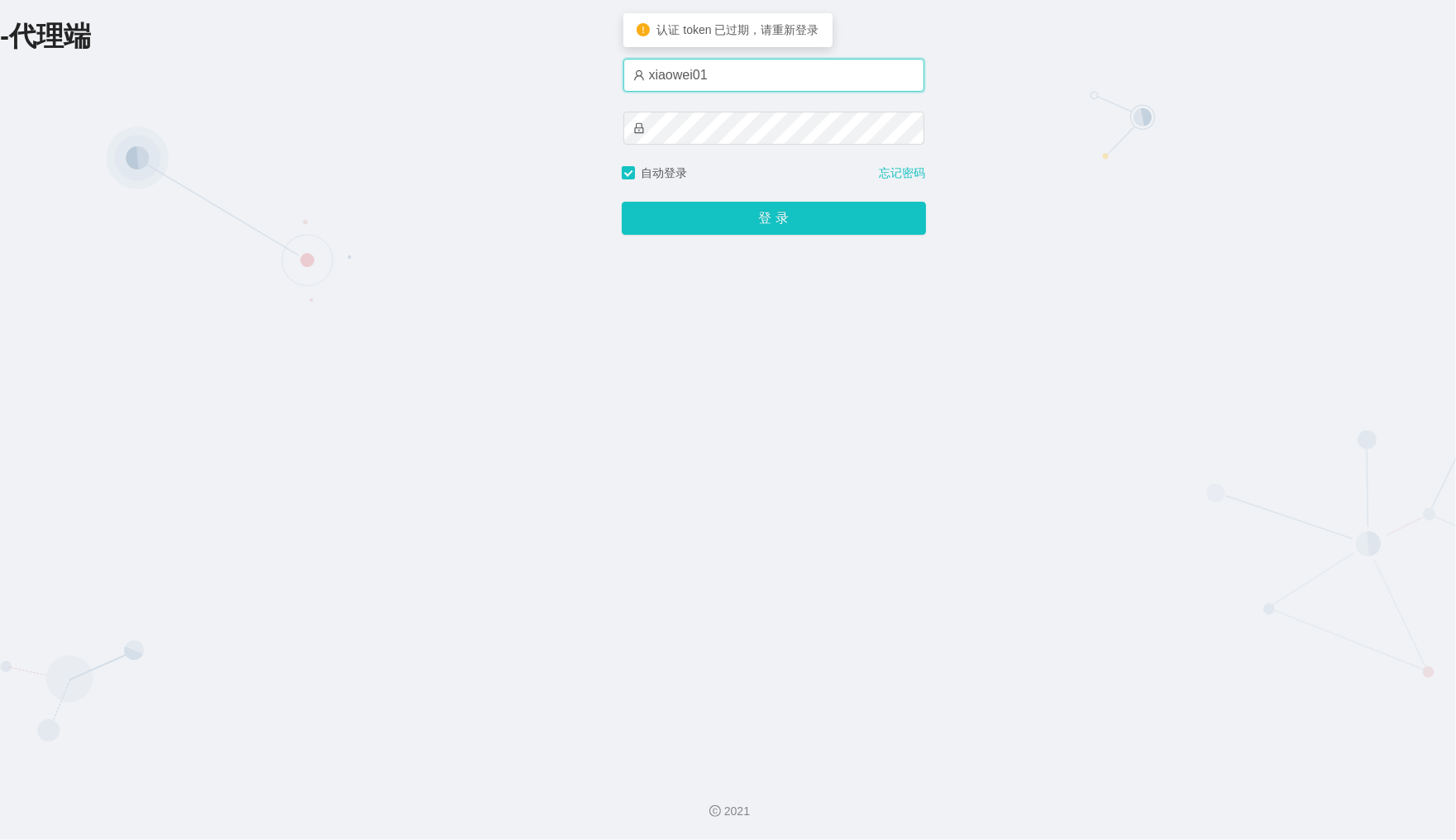
click at [758, 77] on input "xiaowei01" at bounding box center [773, 75] width 301 height 33
click at [729, 81] on input "xiaowei01" at bounding box center [773, 75] width 301 height 33
drag, startPoint x: 729, startPoint y: 81, endPoint x: 617, endPoint y: 77, distance: 112.1
click at [623, 77] on input "xiaowei01" at bounding box center [773, 75] width 301 height 33
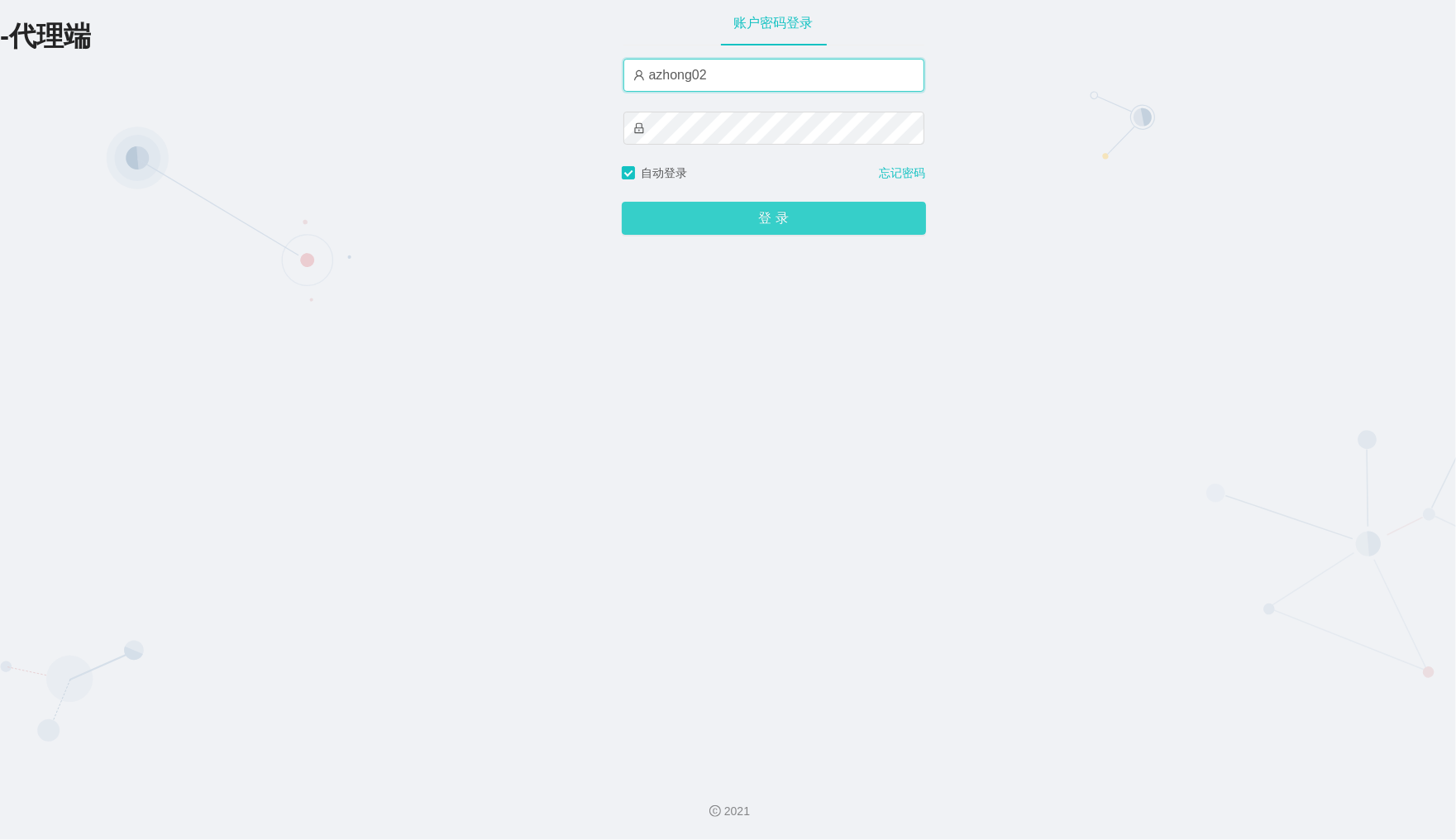
type input "azhong02"
click at [750, 216] on button "登 录" at bounding box center [774, 218] width 305 height 33
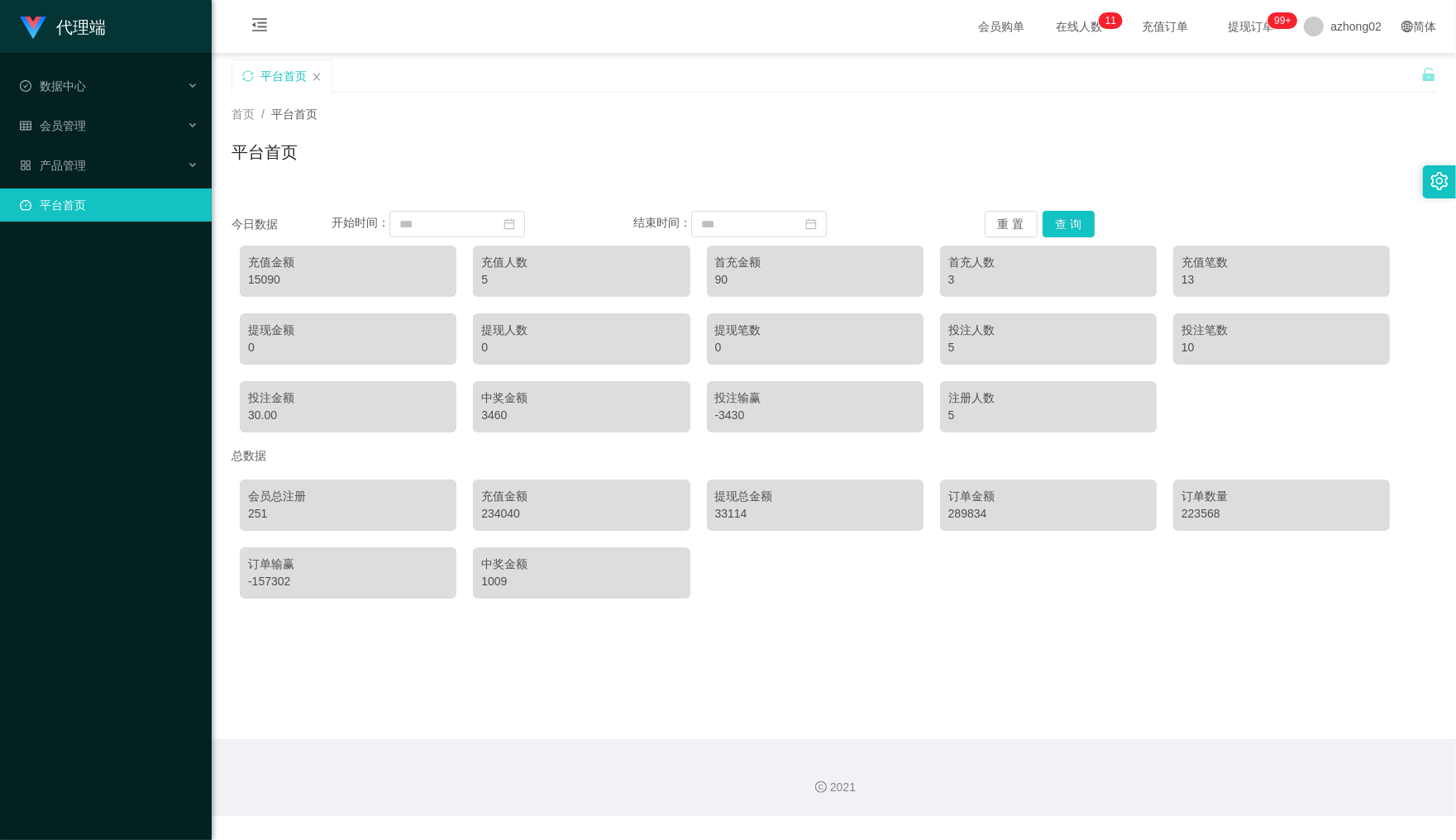
click at [664, 112] on div "首页 / 平台首页 /" at bounding box center [834, 113] width 1204 height 17
click at [996, 215] on button "重 置" at bounding box center [1010, 224] width 53 height 27
click at [1330, 32] on span "azhong02" at bounding box center [1354, 26] width 51 height 53
click at [1323, 66] on span "退出登录" at bounding box center [1329, 72] width 47 height 13
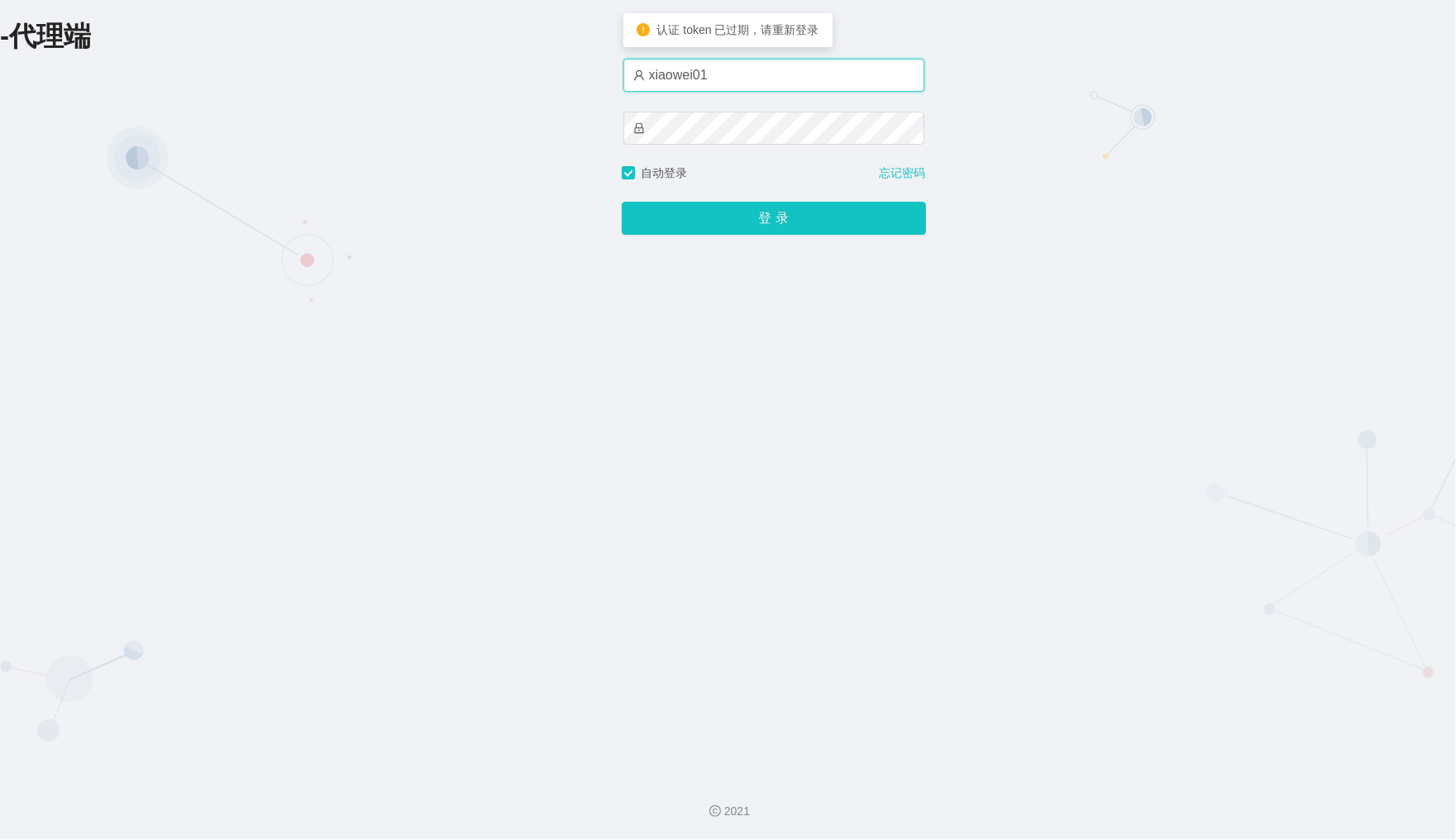
click at [741, 83] on input "xiaowei01" at bounding box center [773, 75] width 301 height 33
type input "x"
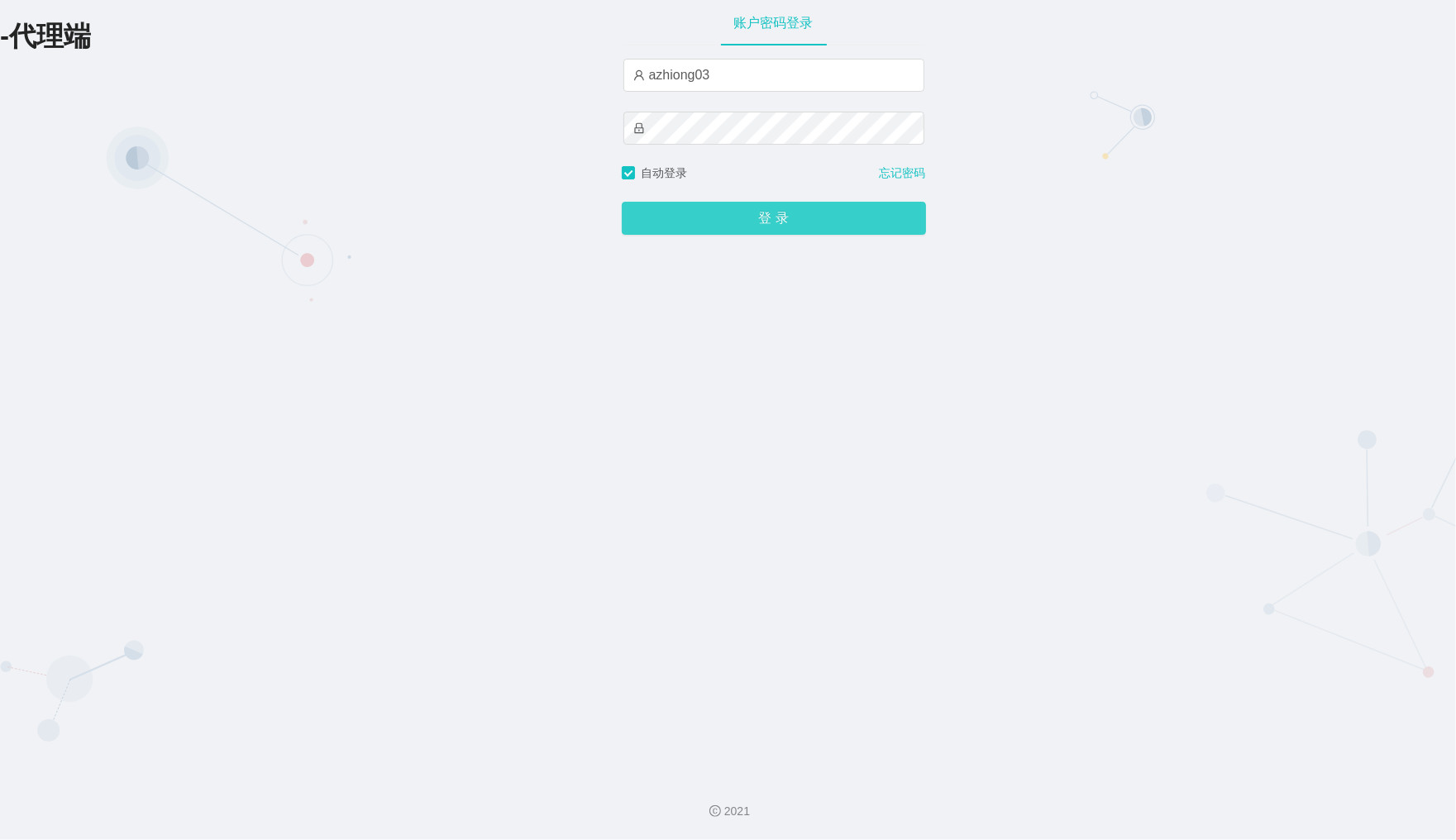
click at [686, 211] on button "登 录" at bounding box center [774, 218] width 305 height 33
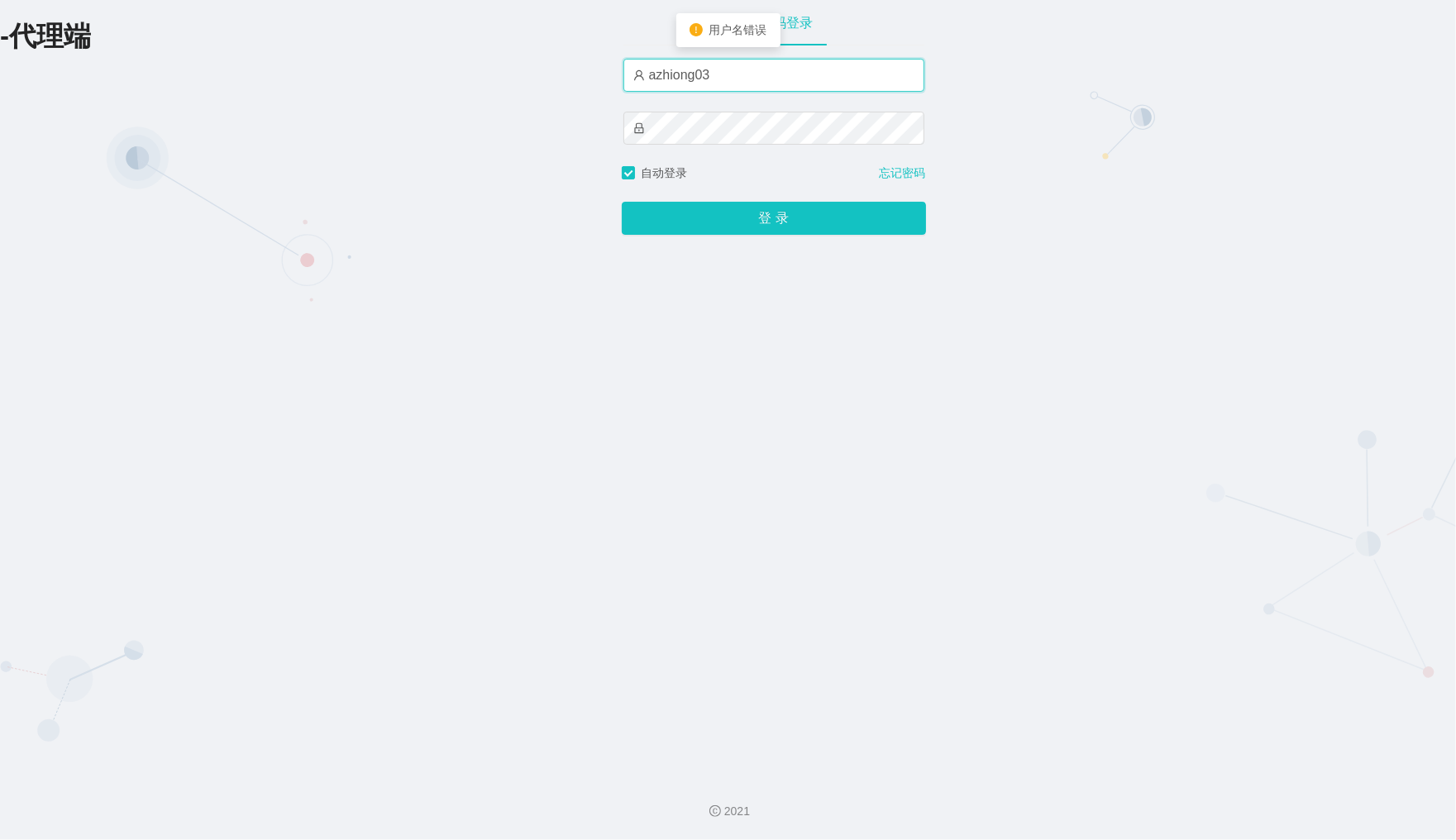
drag, startPoint x: 741, startPoint y: 71, endPoint x: 380, endPoint y: 73, distance: 361.0
click at [380, 73] on div "-代理端 账户密码登录 azhiong03 自动登录 忘记密码 登 录" at bounding box center [728, 381] width 1456 height 763
type input "azhong03"
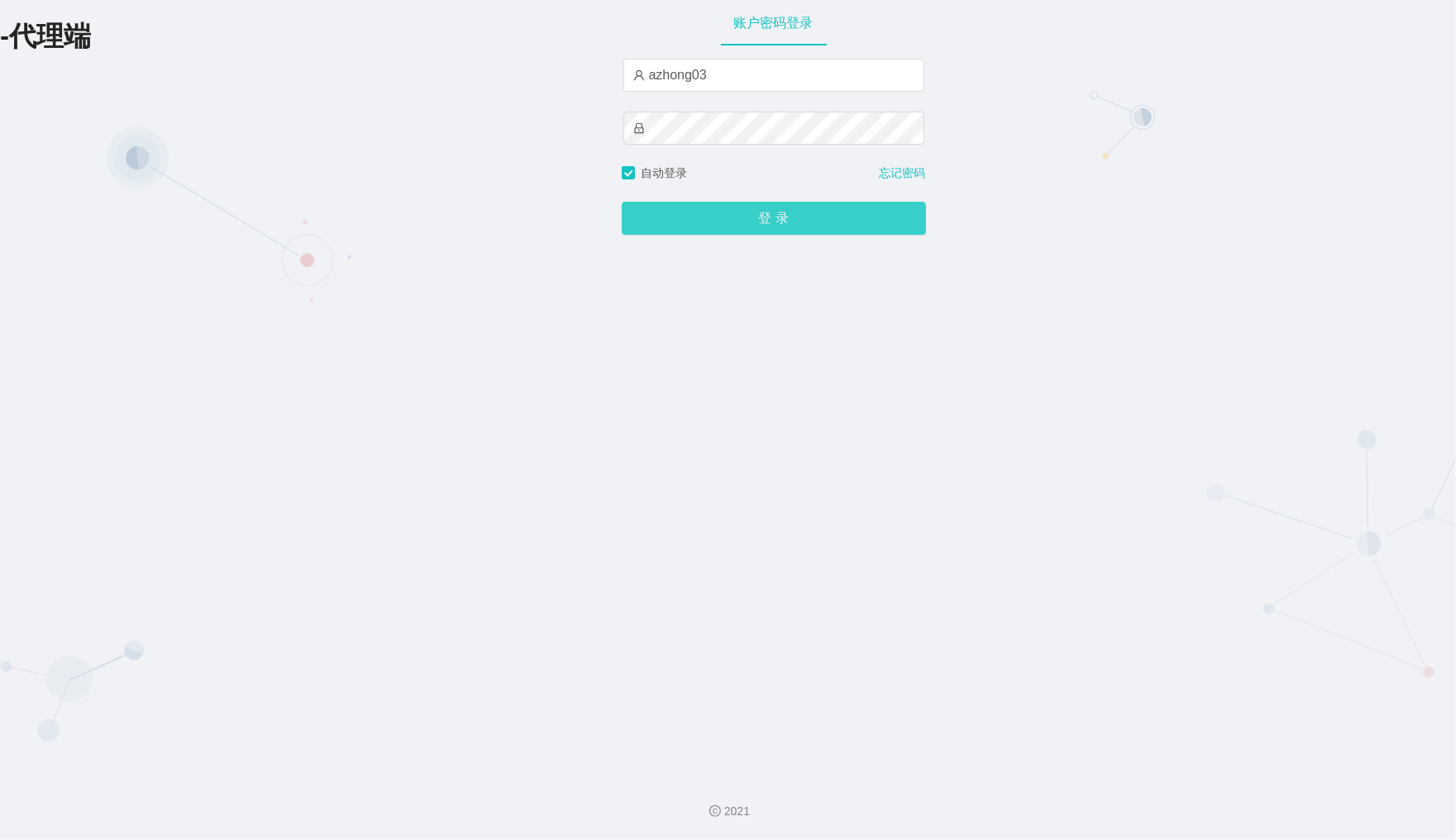
click at [754, 217] on button "登 录" at bounding box center [774, 218] width 305 height 33
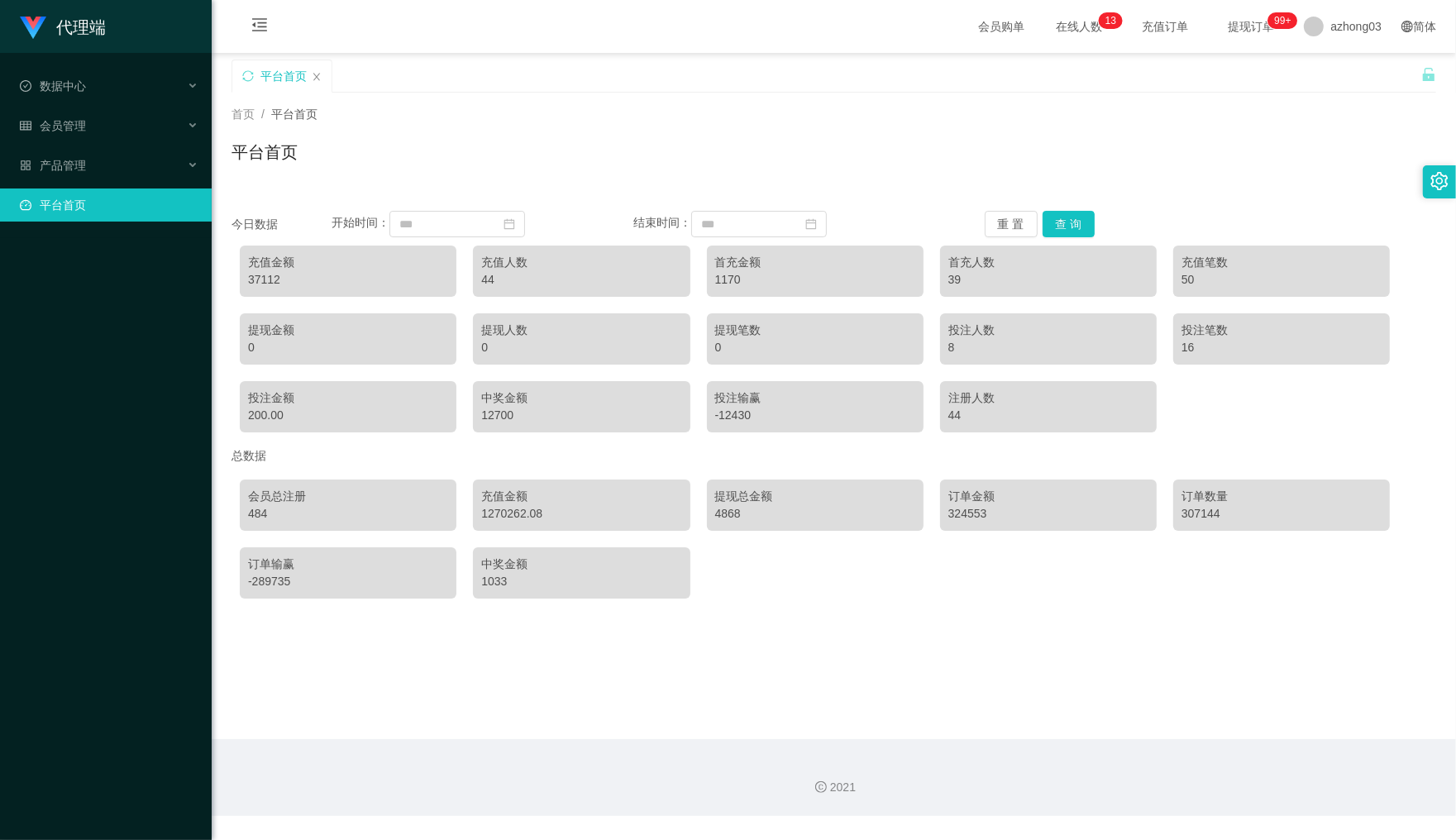
click at [928, 655] on main "关闭左侧 关闭右侧 关闭其它 刷新页面 平台首页 首页 / 平台首页 / 平台首页 今日数据 开始时间： 结束时间： 重 置 查 询 充值金额 37112 充…" at bounding box center [834, 395] width 1244 height 686
click at [1330, 25] on span "azhong03" at bounding box center [1354, 26] width 51 height 53
click at [1323, 71] on span "退出登录" at bounding box center [1329, 72] width 47 height 13
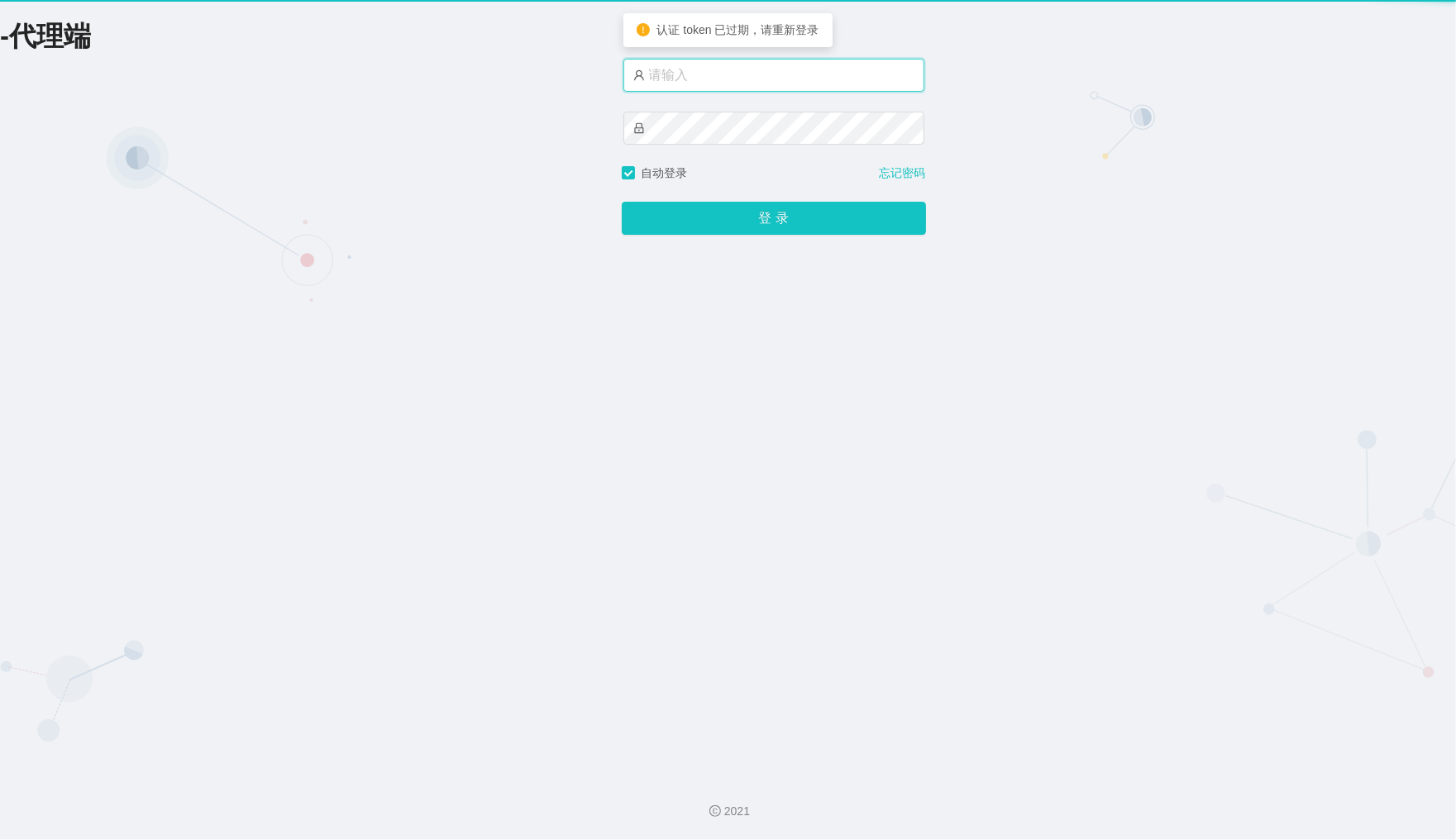
type input "xiaowei01"
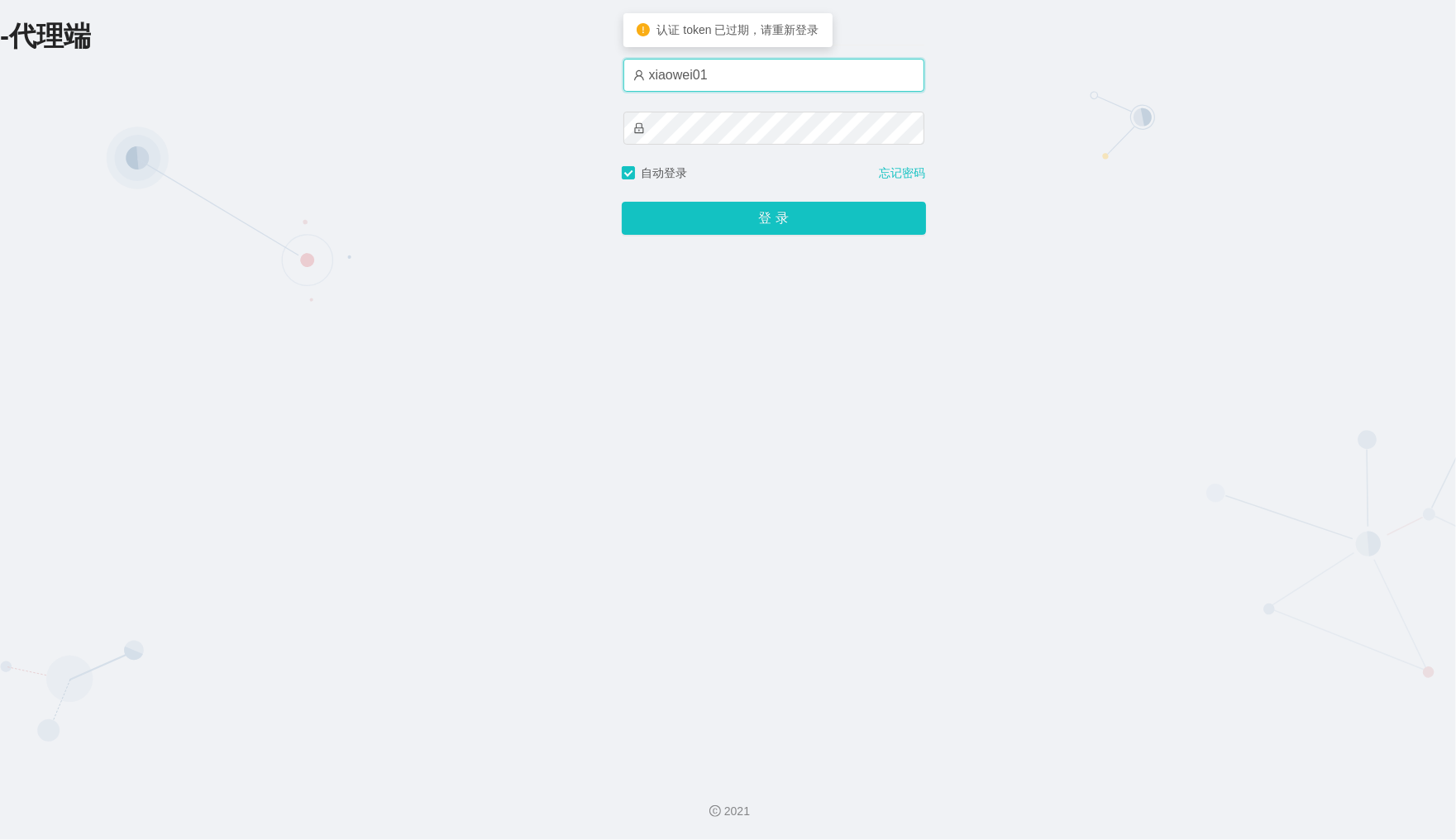
click at [792, 76] on input "xiaowei01" at bounding box center [773, 75] width 301 height 33
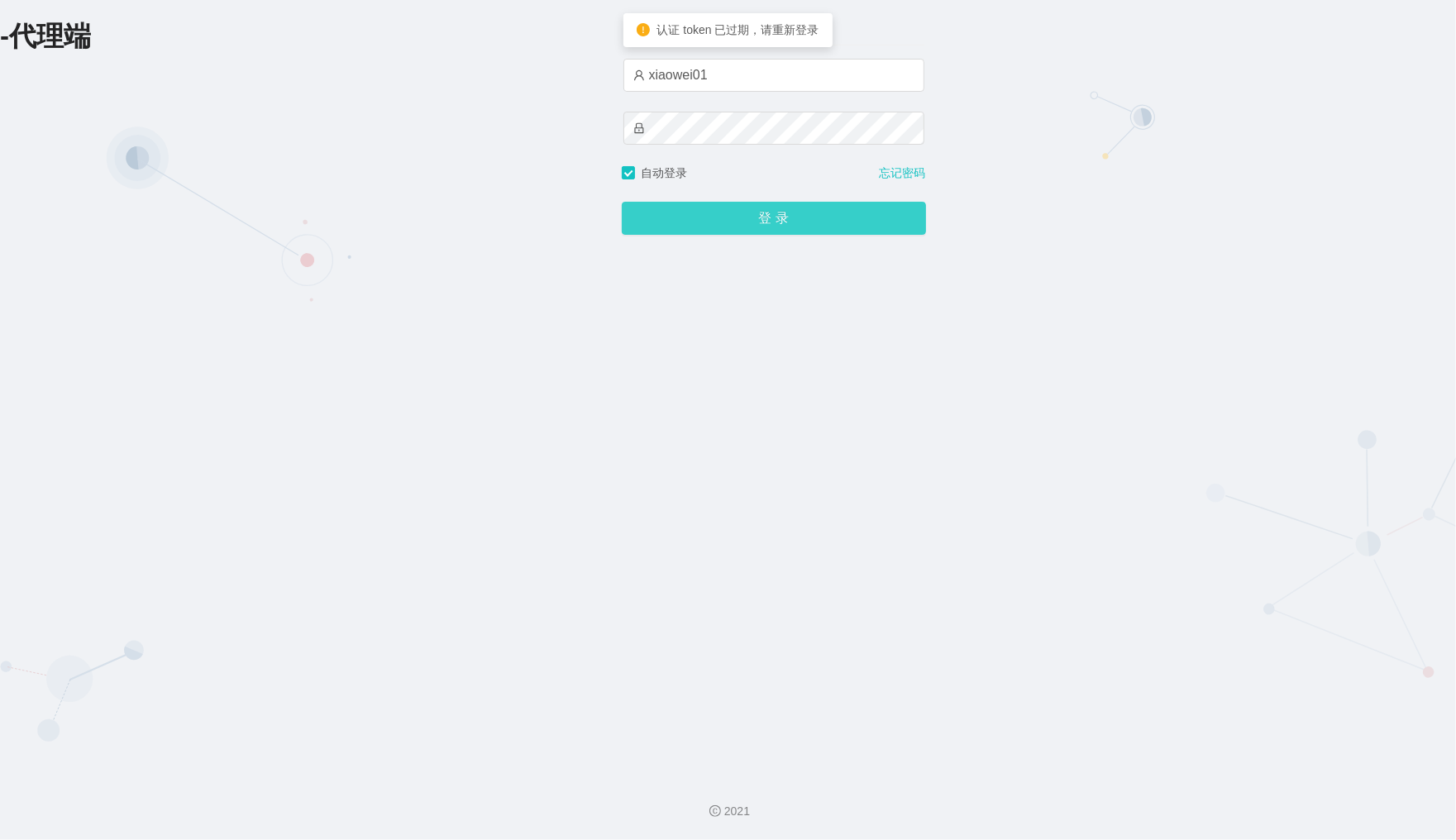
click at [728, 217] on button "登 录" at bounding box center [774, 218] width 305 height 33
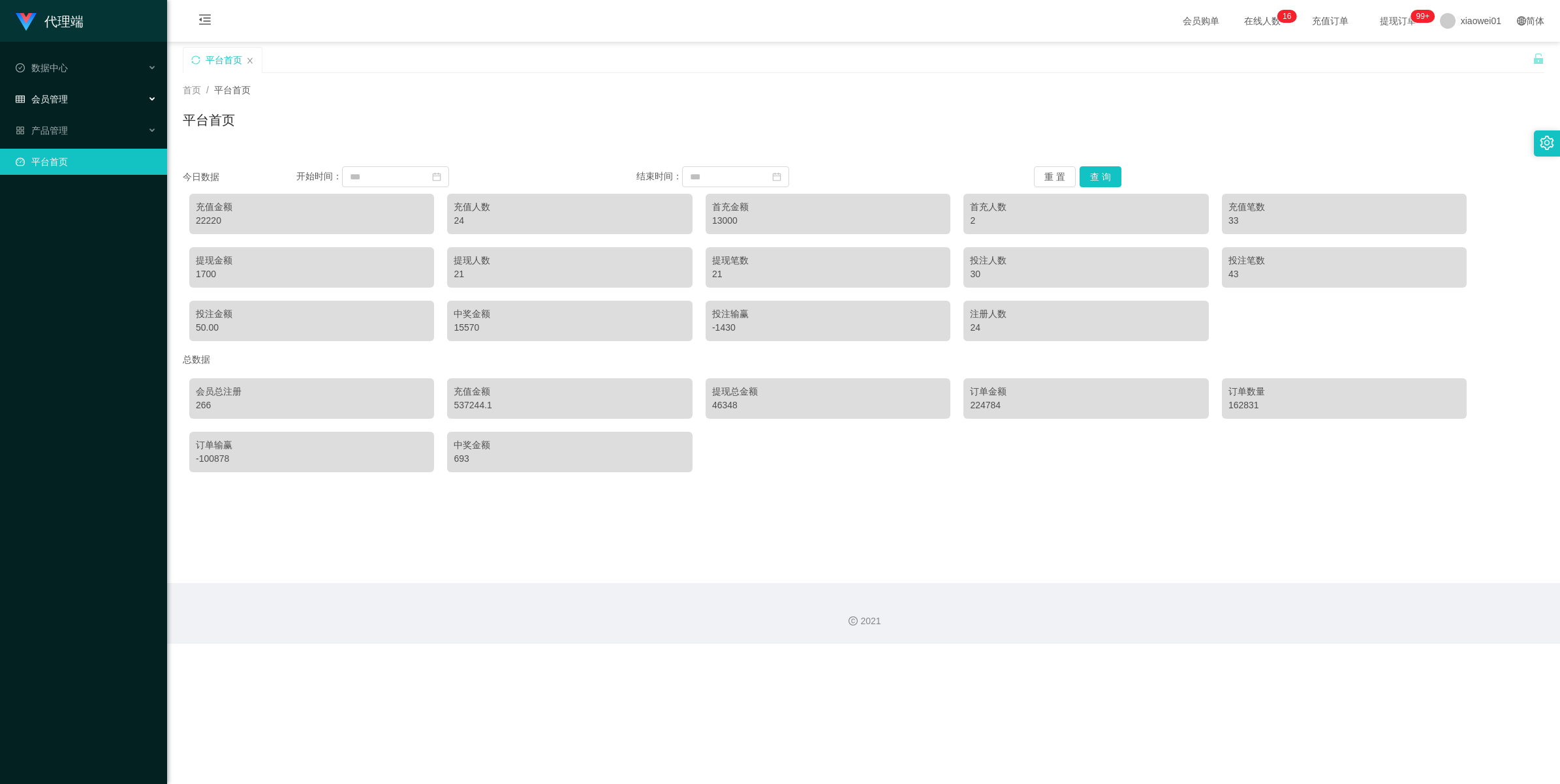
click at [73, 100] on div "会员管理" at bounding box center [83, 99] width 167 height 26
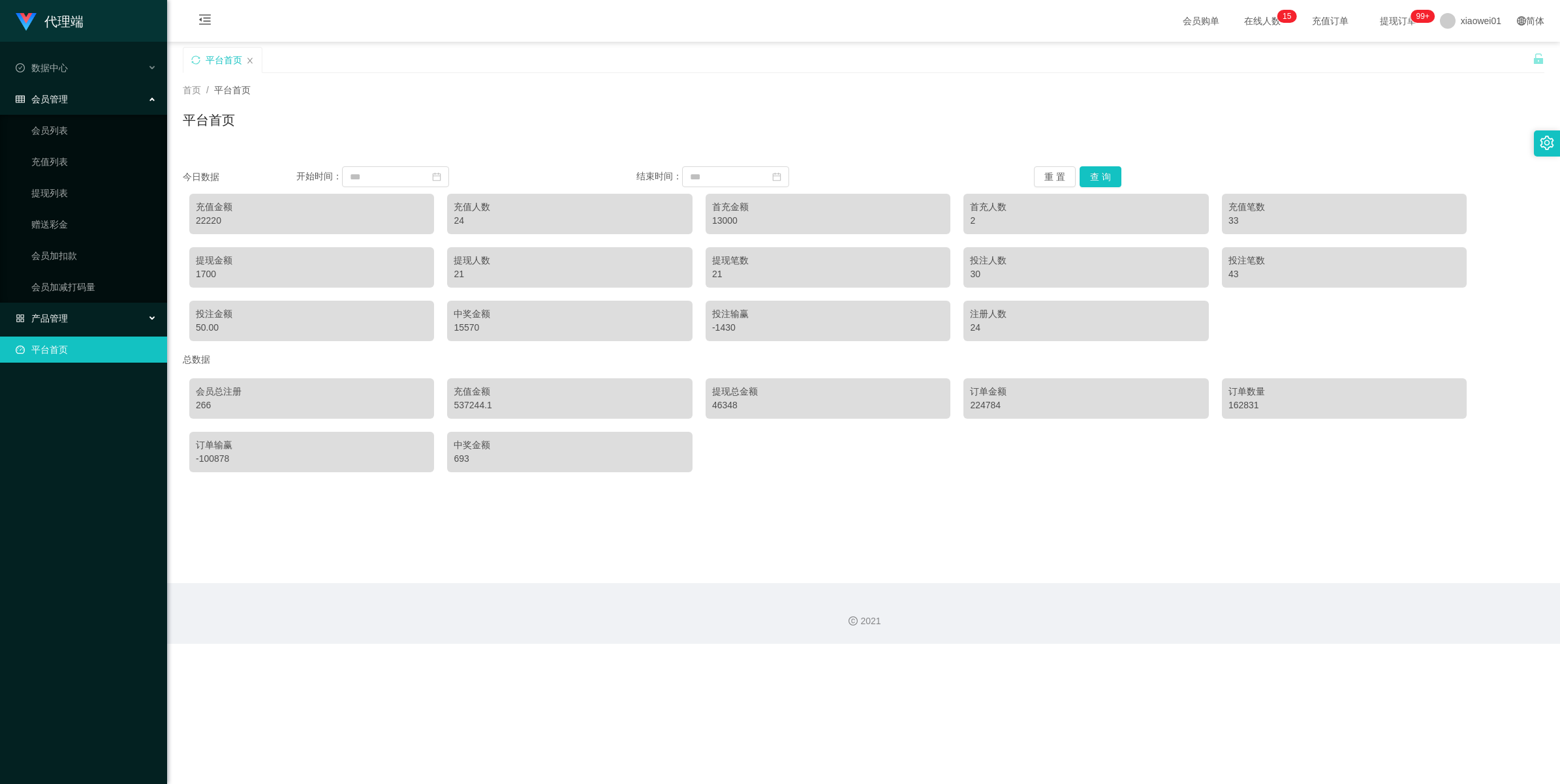
click at [50, 331] on div "产品管理" at bounding box center [83, 318] width 167 height 26
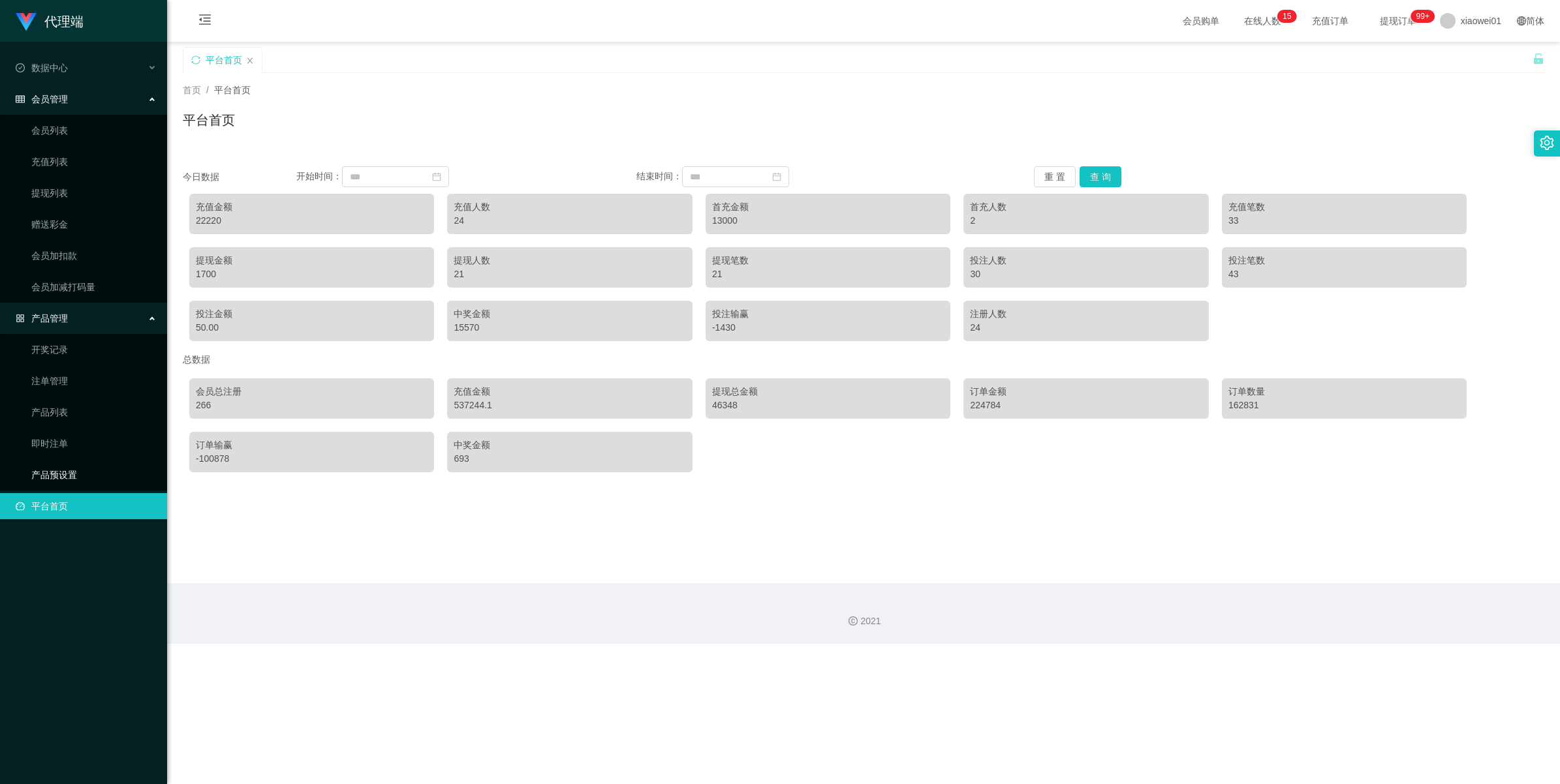
click at [48, 470] on link "产品预设置" at bounding box center [94, 474] width 125 height 26
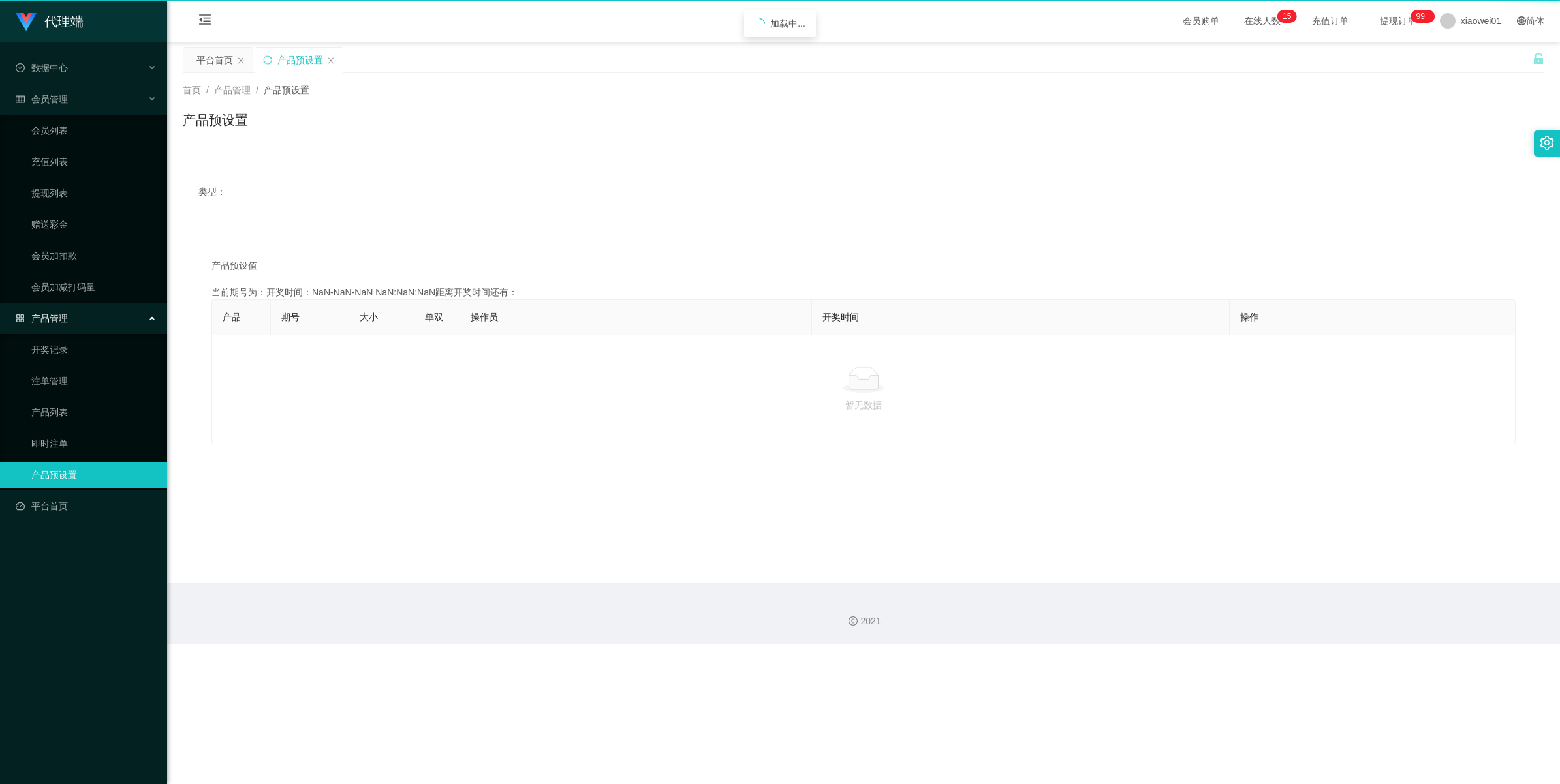
click at [48, 470] on ul "数据中心 会员管理 会员列表 充值列表 提现列表 赠送彩金 会员加扣款 会员加减打码量 产品管理 开奖记录 注单管理 产品列表 即时注单 产品预设置 平台首页" at bounding box center [83, 287] width 167 height 491
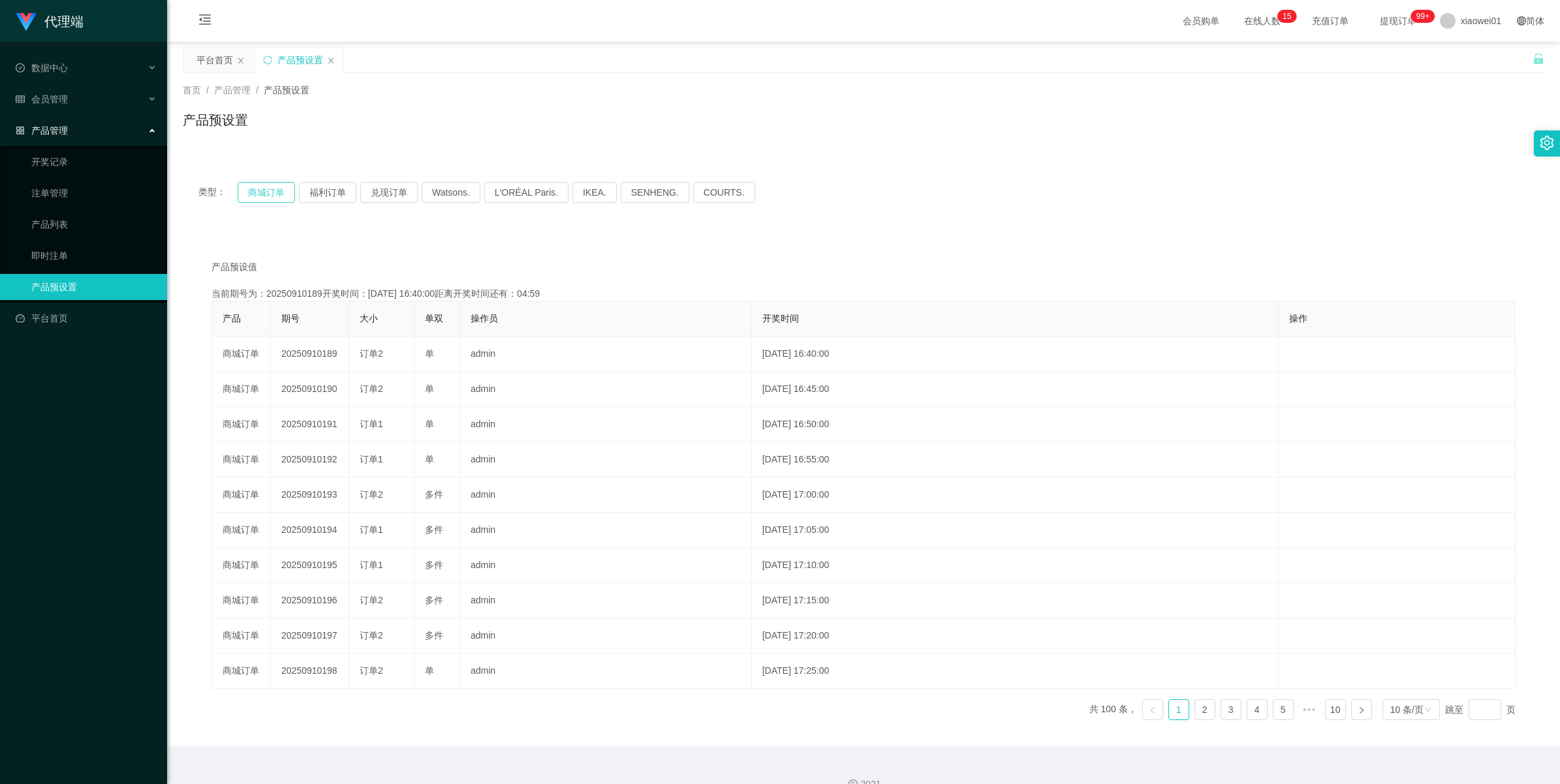
click at [248, 192] on button "商城订单" at bounding box center [266, 192] width 57 height 21
click at [270, 198] on button "商城订单" at bounding box center [266, 192] width 57 height 21
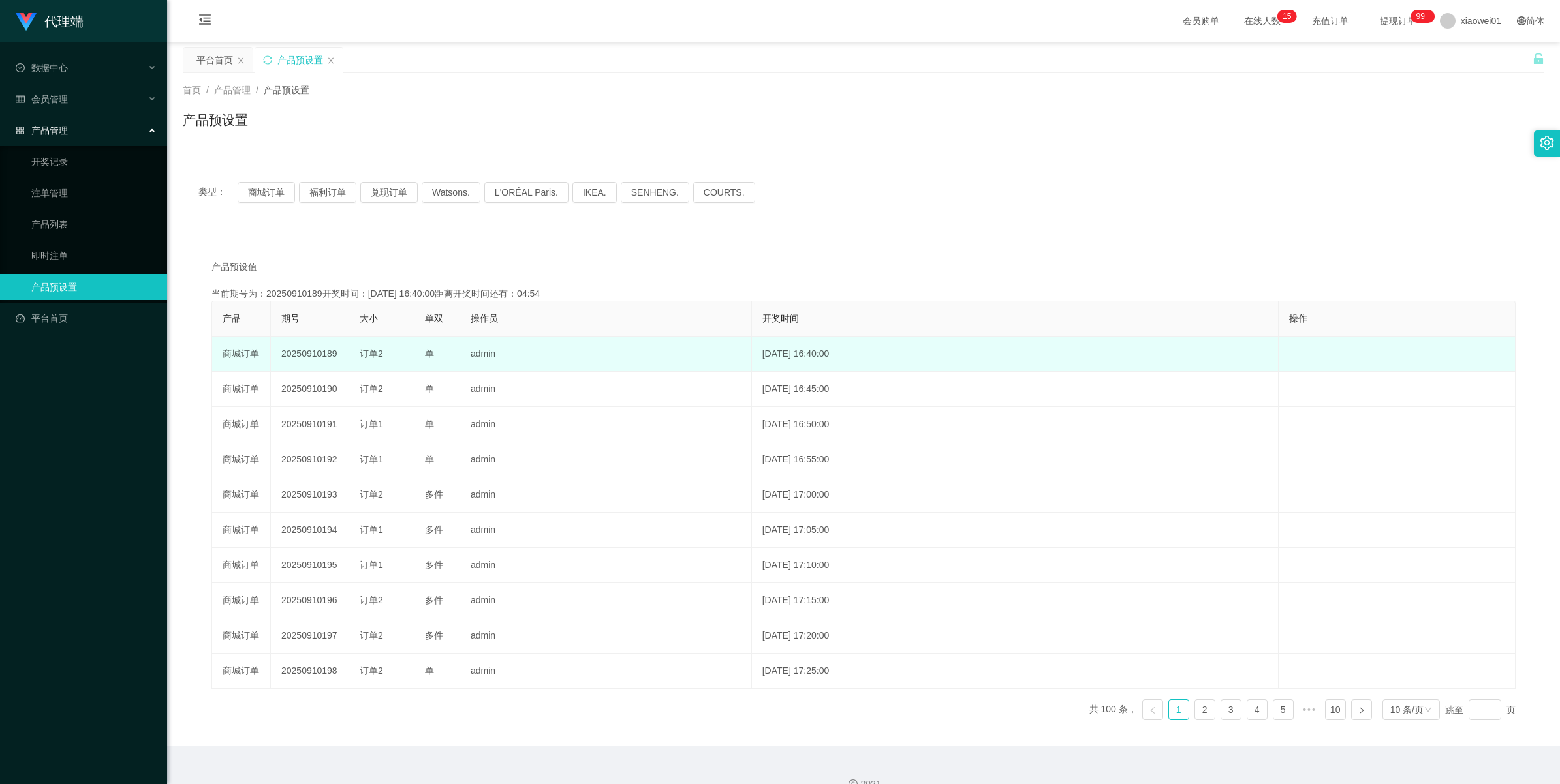
click at [314, 356] on td "20250910189" at bounding box center [310, 354] width 79 height 35
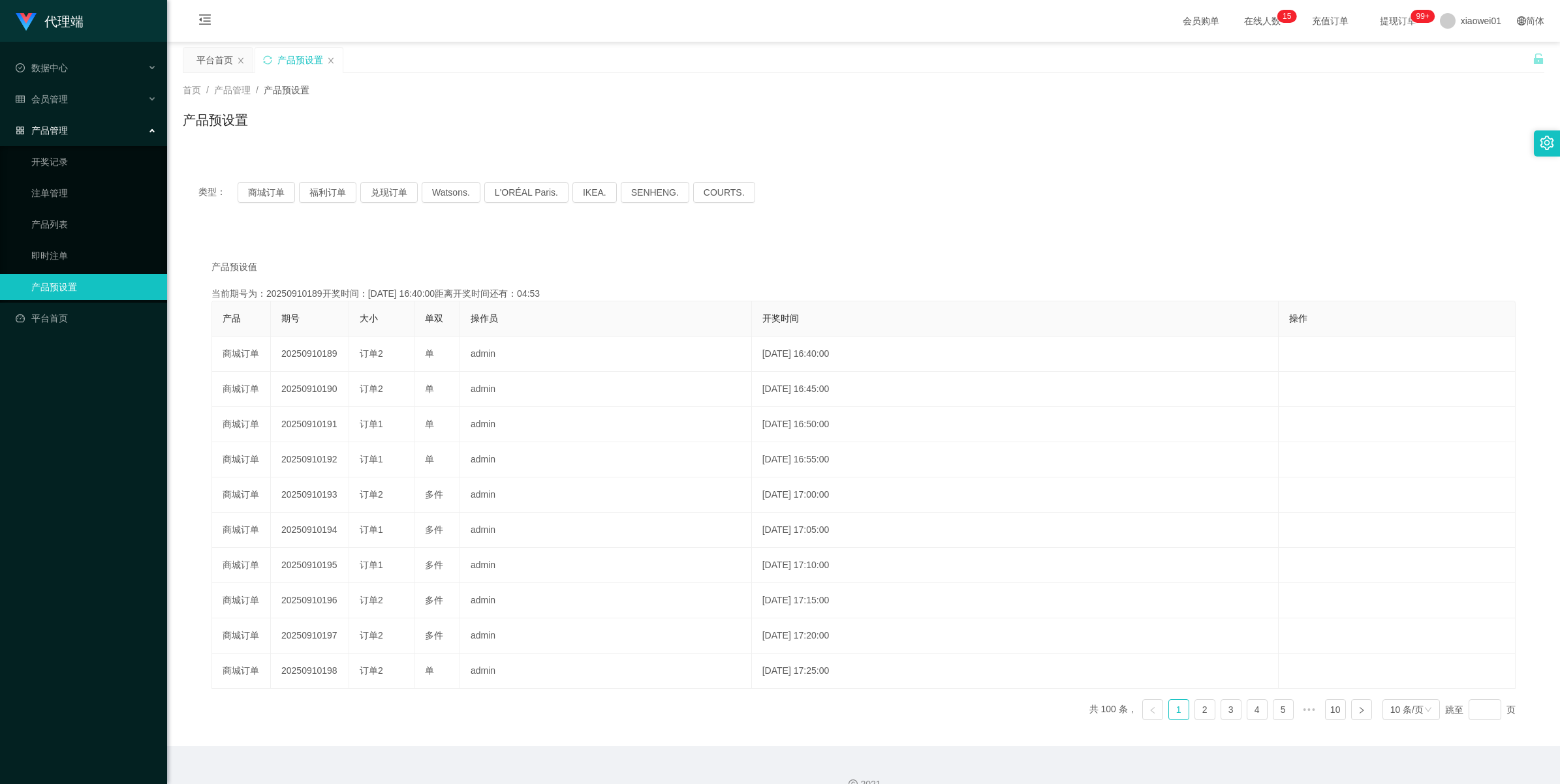
copy td "20250910189"
drag, startPoint x: 46, startPoint y: 186, endPoint x: 159, endPoint y: 193, distance: 113.2
click at [46, 186] on link "注单管理" at bounding box center [94, 192] width 125 height 26
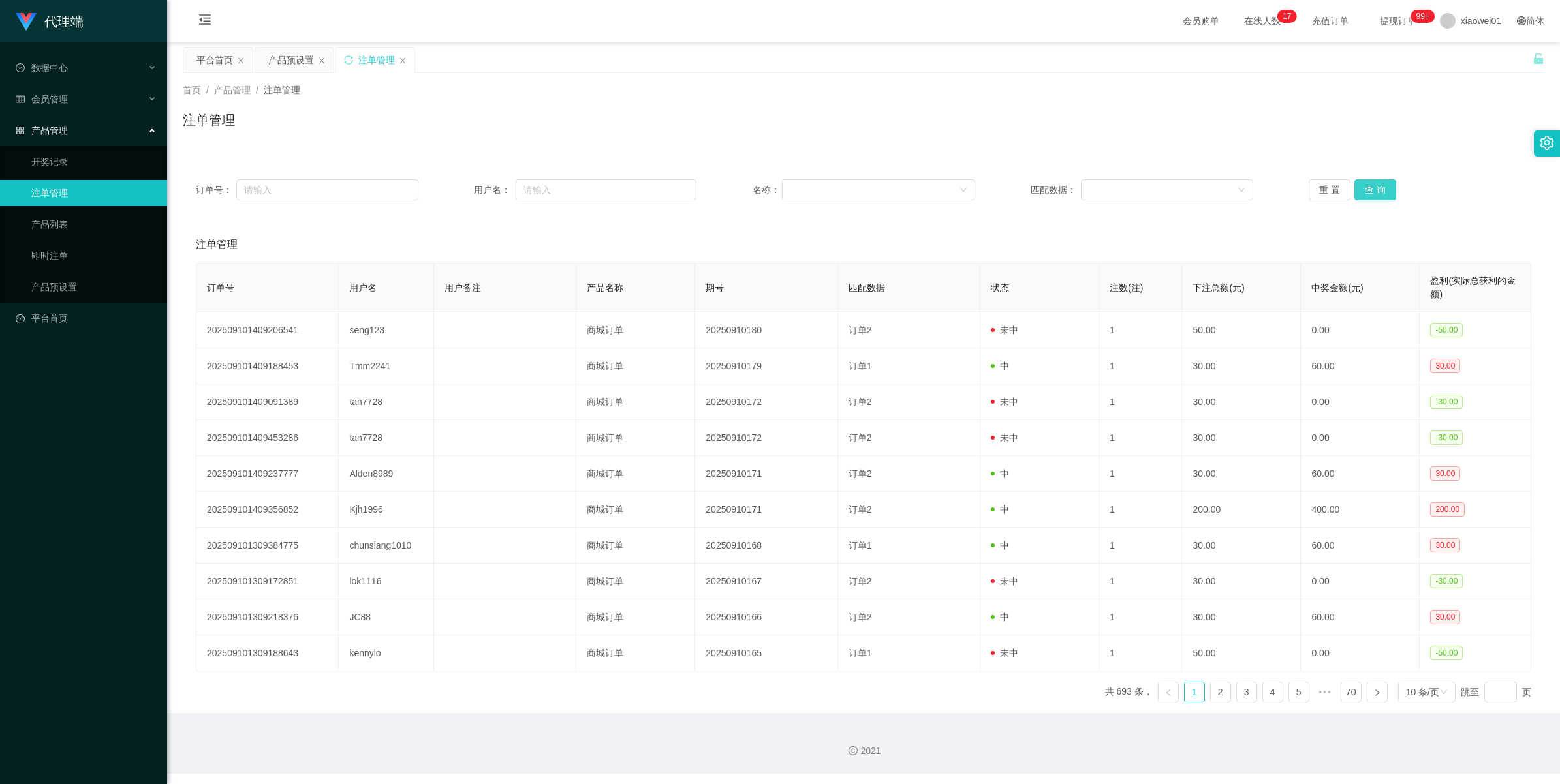
click at [1149, 184] on button "查 询" at bounding box center [1375, 189] width 42 height 21
click at [1149, 184] on div "重 置 查 询" at bounding box center [1419, 189] width 222 height 21
click at [1149, 184] on button "查 询" at bounding box center [1375, 189] width 42 height 21
click at [1149, 184] on div "重 置 查 询" at bounding box center [1419, 189] width 222 height 21
click at [1149, 184] on button "查 询" at bounding box center [1382, 189] width 56 height 21
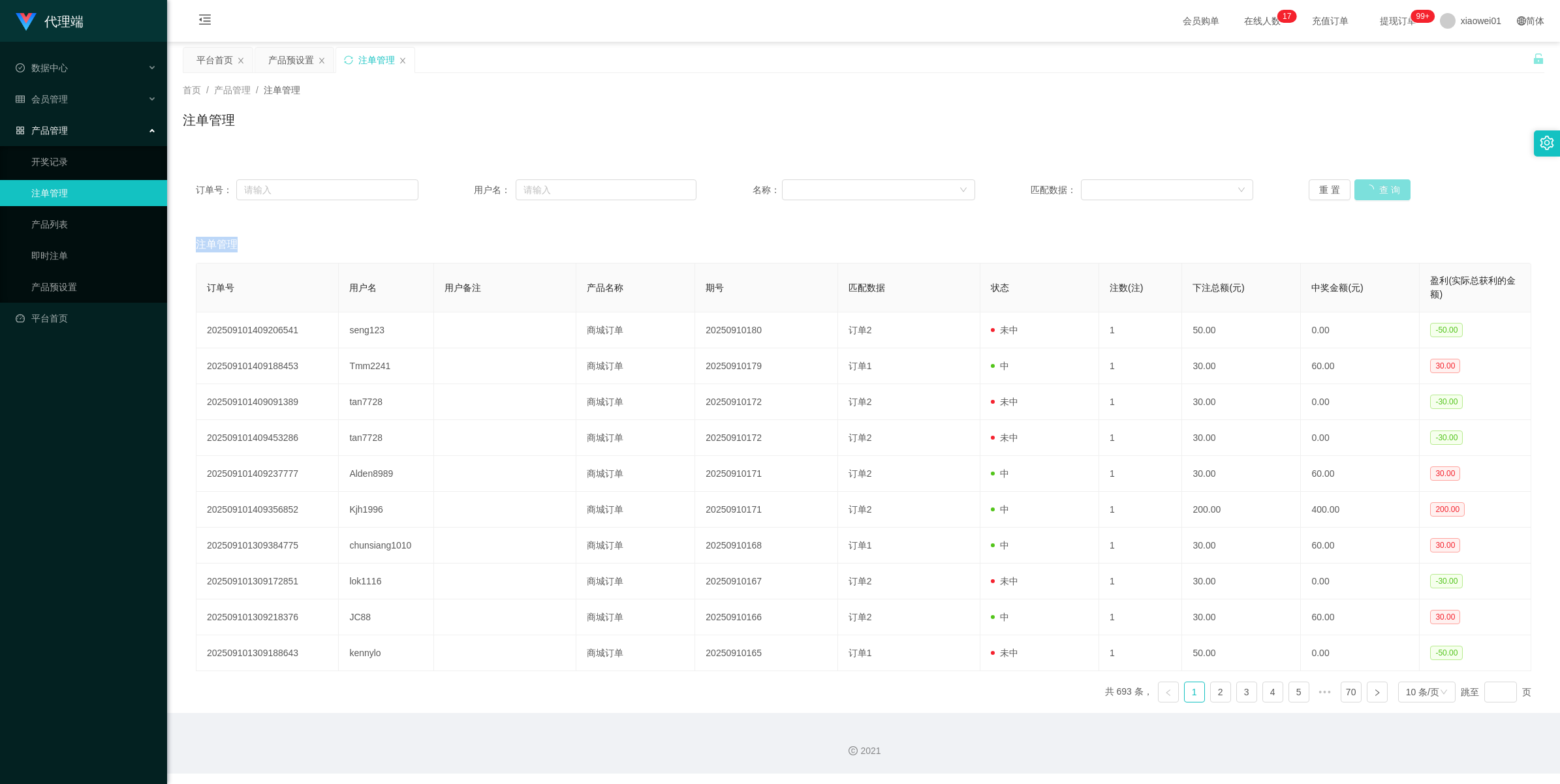
click at [1149, 184] on div "重 置 查 询" at bounding box center [1419, 189] width 222 height 21
click at [1149, 184] on button "查 询" at bounding box center [1375, 189] width 42 height 21
click at [1149, 184] on div "重 置 查 询" at bounding box center [1419, 189] width 222 height 21
click at [1149, 184] on button "查 询" at bounding box center [1382, 189] width 56 height 21
click at [1149, 184] on div "重 置 查 询" at bounding box center [1419, 189] width 222 height 21
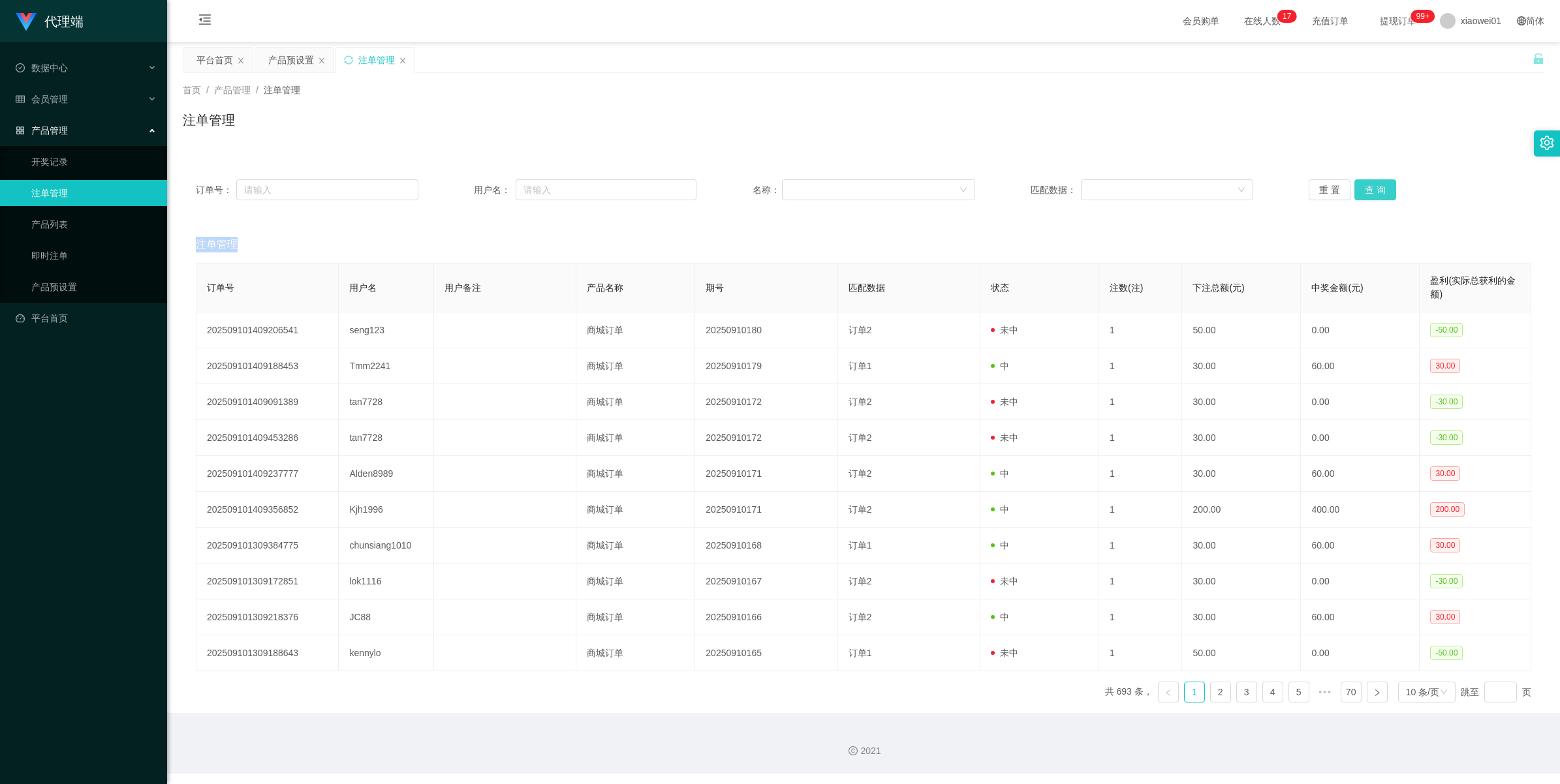
click at [1149, 184] on button "查 询" at bounding box center [1375, 189] width 42 height 21
click at [1149, 184] on div "重 置 查 询" at bounding box center [1419, 189] width 222 height 21
click at [1149, 184] on button "查 询" at bounding box center [1375, 189] width 42 height 21
click at [1149, 184] on button "查 询" at bounding box center [1382, 189] width 56 height 21
drag, startPoint x: 1357, startPoint y: 184, endPoint x: 1362, endPoint y: 191, distance: 8.6
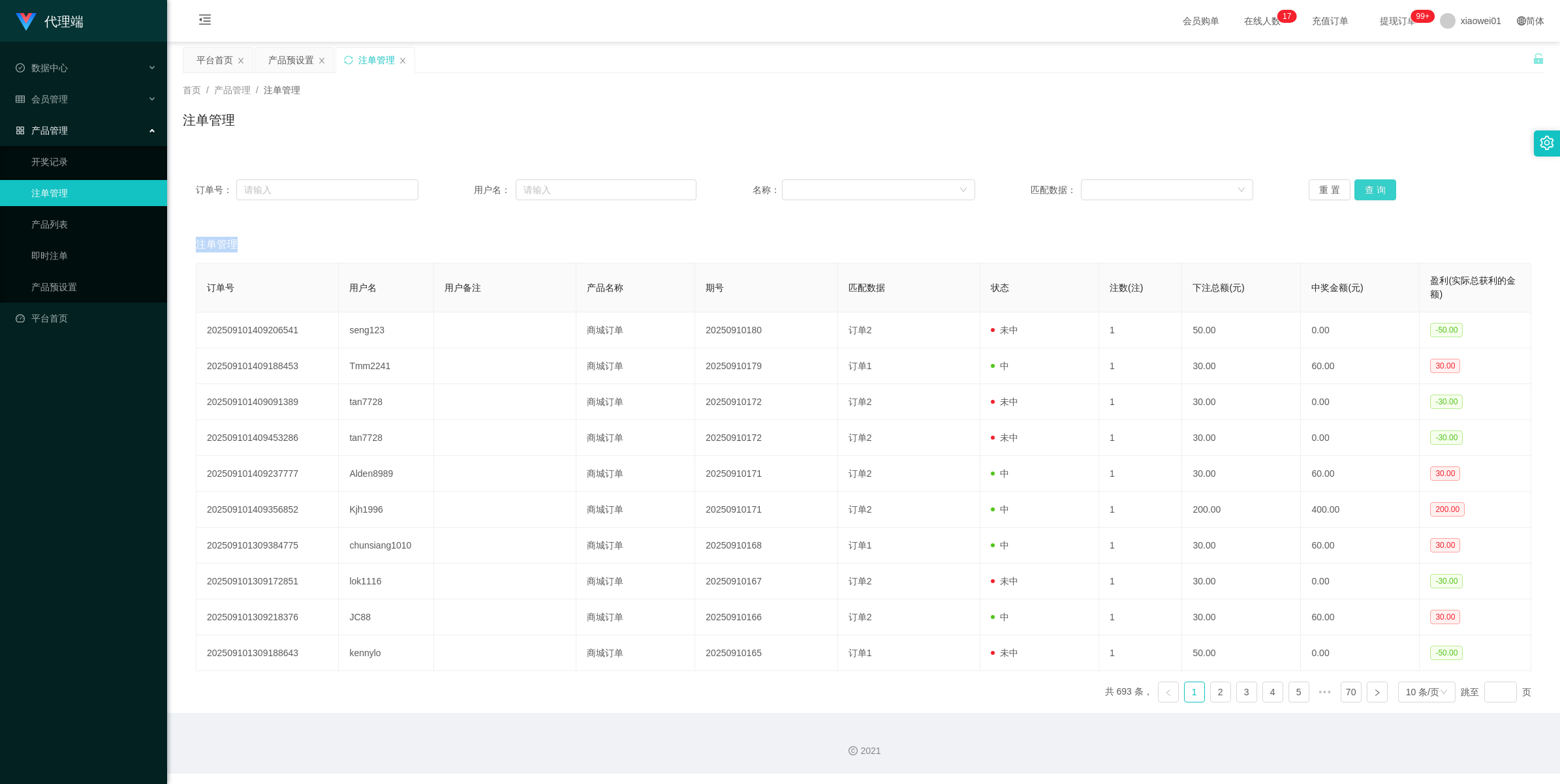
click at [1149, 191] on button "查 询" at bounding box center [1375, 189] width 42 height 21
click at [1149, 191] on div "重 置 查 询" at bounding box center [1419, 189] width 222 height 21
click at [1149, 191] on button "查 询" at bounding box center [1375, 189] width 42 height 21
click at [1149, 191] on div "重 置 查 询" at bounding box center [1419, 189] width 222 height 21
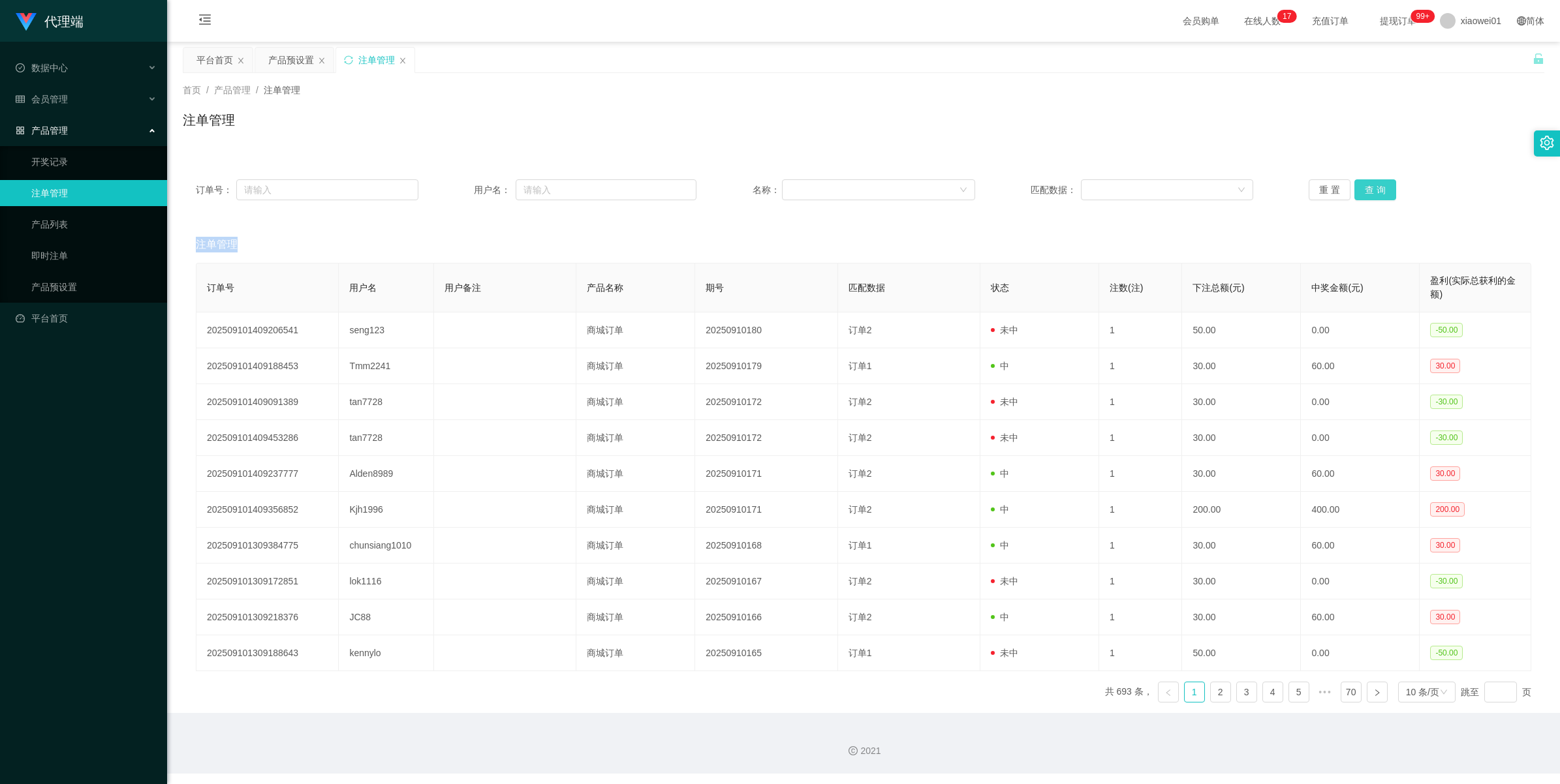
click at [1149, 191] on button "查 询" at bounding box center [1375, 189] width 42 height 21
click at [1149, 191] on div "重 置 查 询" at bounding box center [1419, 189] width 222 height 21
click at [1149, 191] on button "查 询" at bounding box center [1375, 189] width 42 height 21
click at [1149, 191] on div "重 置 查 询" at bounding box center [1419, 189] width 222 height 21
click at [1149, 191] on button "查 询" at bounding box center [1375, 189] width 42 height 21
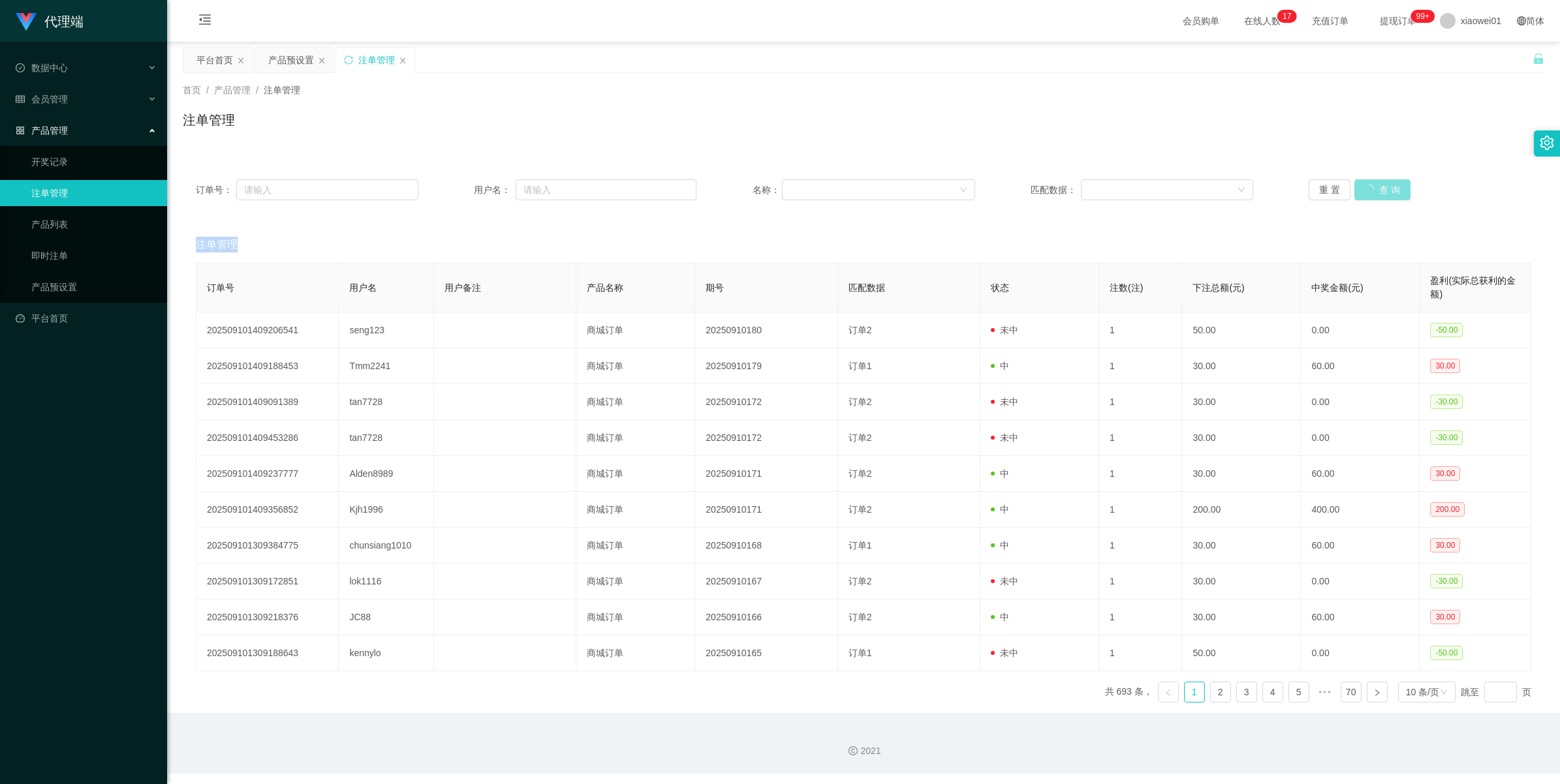
click at [1149, 191] on div "重 置 查 询" at bounding box center [1419, 189] width 222 height 21
click at [1149, 191] on button "查 询" at bounding box center [1375, 189] width 42 height 21
click at [1149, 191] on div "重 置 查 询" at bounding box center [1419, 189] width 222 height 21
click at [1149, 188] on button "查 询" at bounding box center [1375, 189] width 42 height 21
click at [1149, 188] on div "重 置 查 询" at bounding box center [1419, 189] width 222 height 21
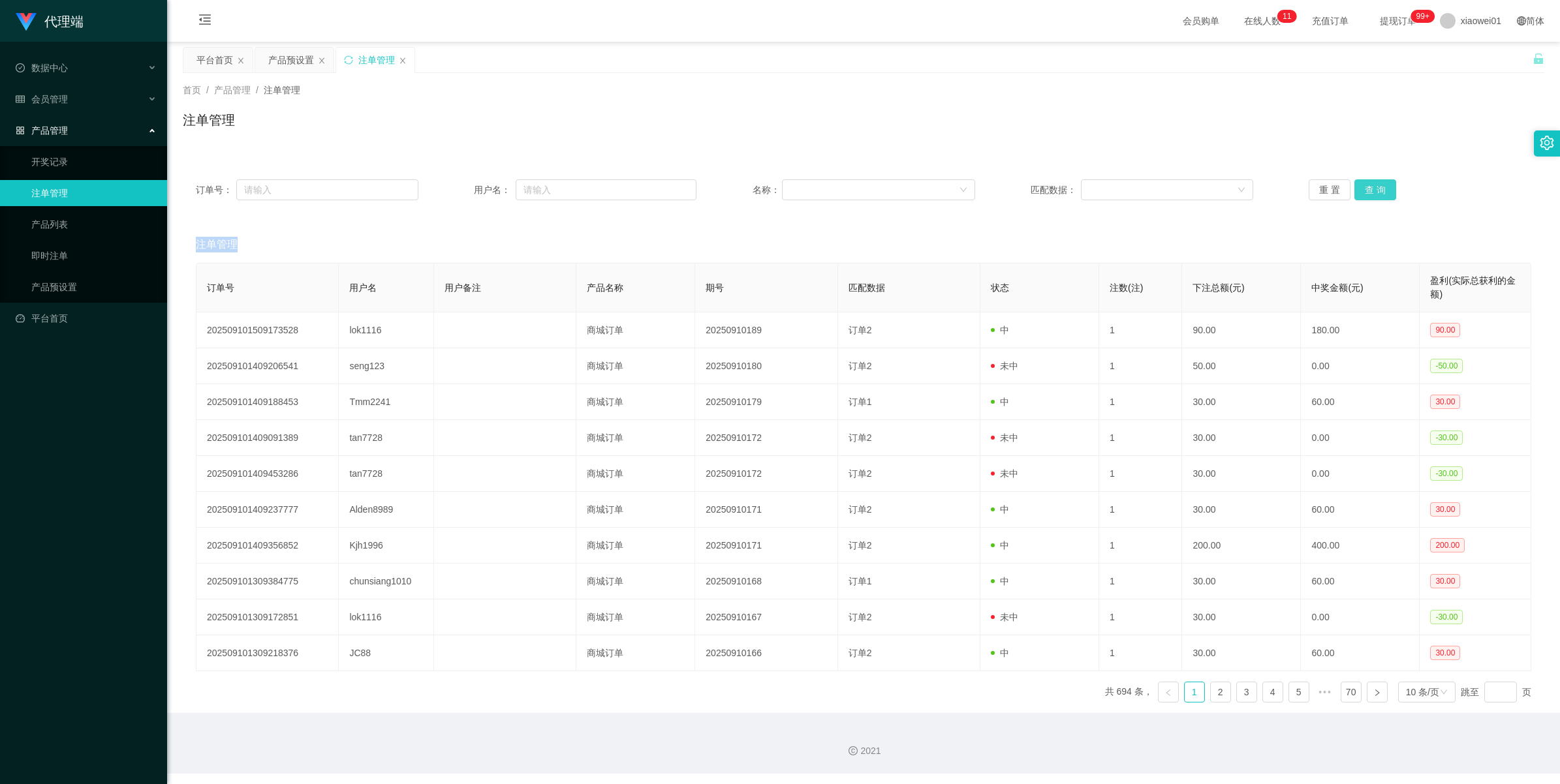
click at [1149, 188] on button "查 询" at bounding box center [1375, 189] width 42 height 21
click at [1149, 188] on div "重 置 查 询" at bounding box center [1419, 189] width 222 height 21
click at [1149, 188] on button "查 询" at bounding box center [1375, 189] width 42 height 21
click at [1149, 188] on div "重 置 查 询" at bounding box center [1419, 189] width 222 height 21
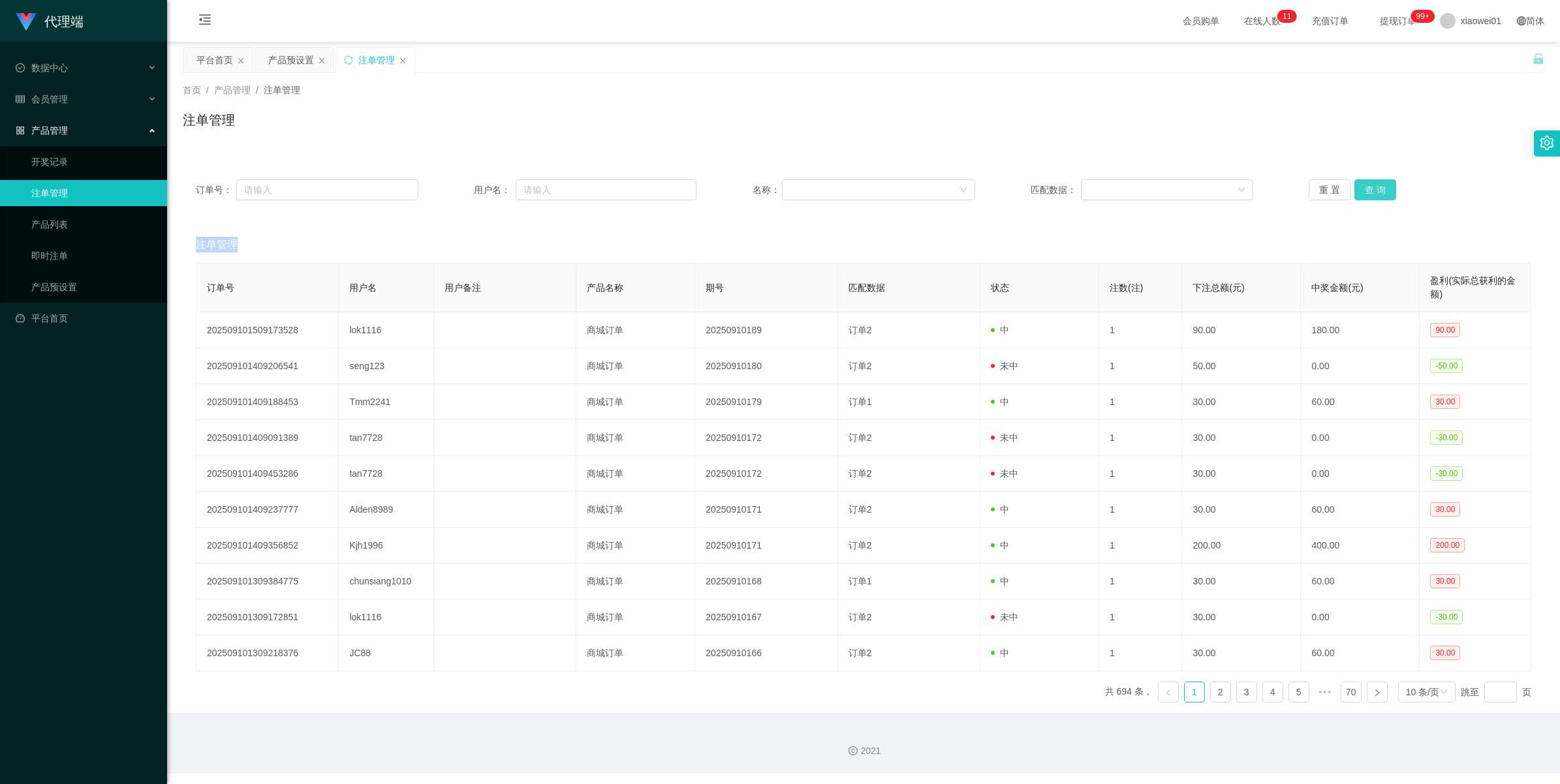
click at [1149, 188] on button "查 询" at bounding box center [1375, 189] width 42 height 21
click at [1149, 188] on div "重 置 查 询" at bounding box center [1419, 189] width 222 height 21
click at [294, 69] on div "产品预设置" at bounding box center [291, 60] width 46 height 25
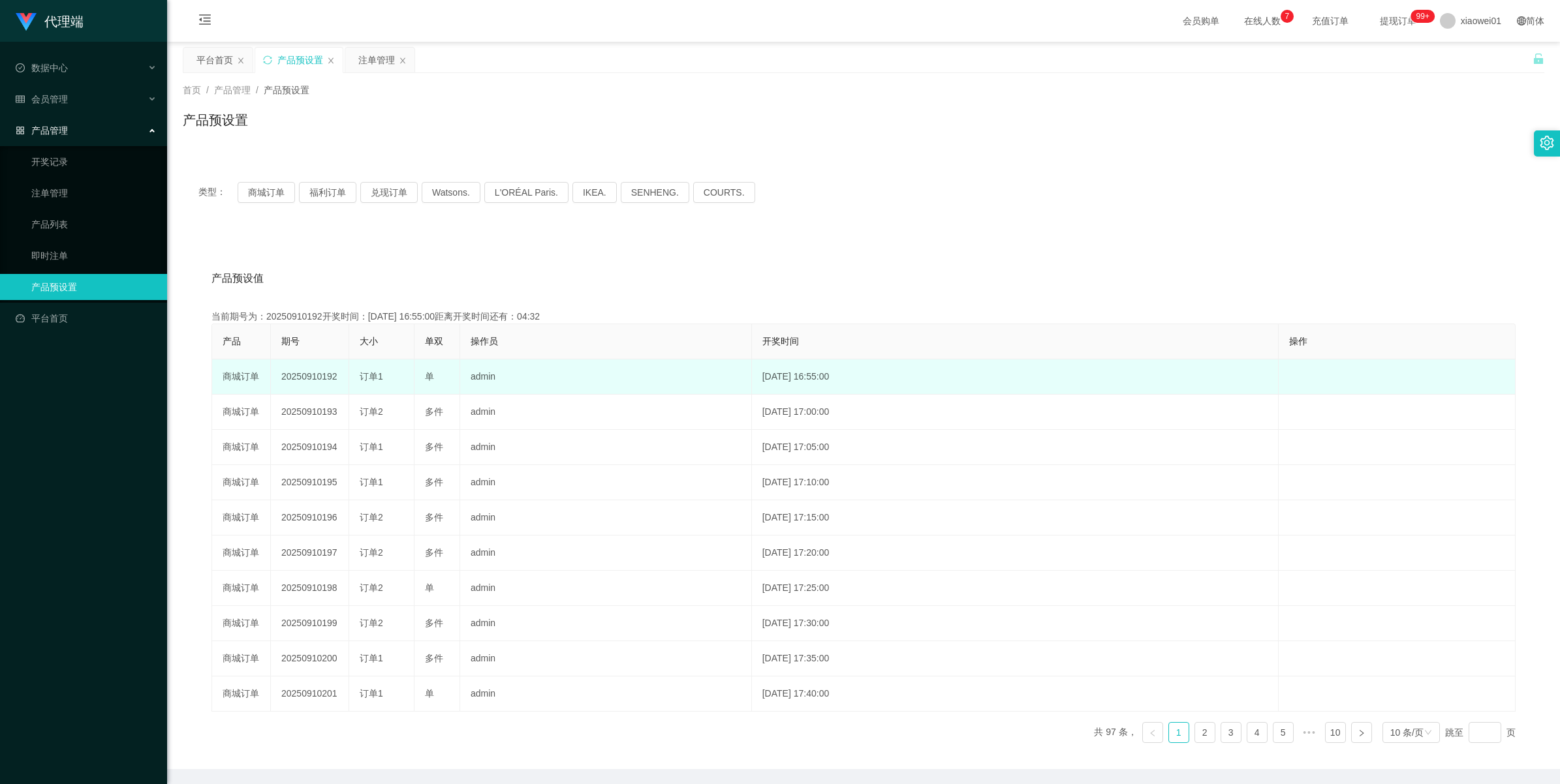
click at [324, 371] on td "20250910192" at bounding box center [310, 377] width 79 height 35
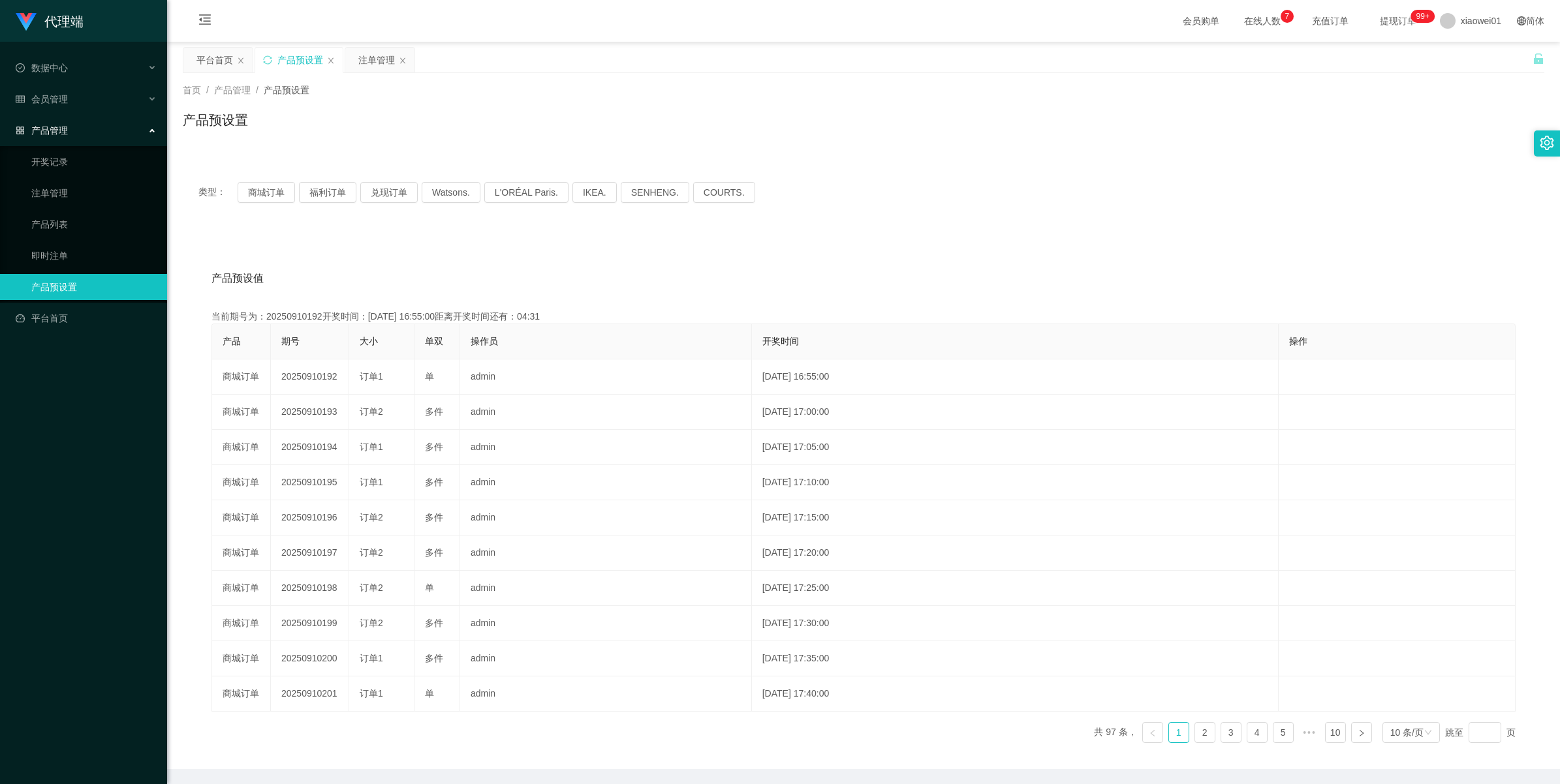
copy td "20250910192"
click at [263, 184] on button "商城订单" at bounding box center [266, 192] width 57 height 21
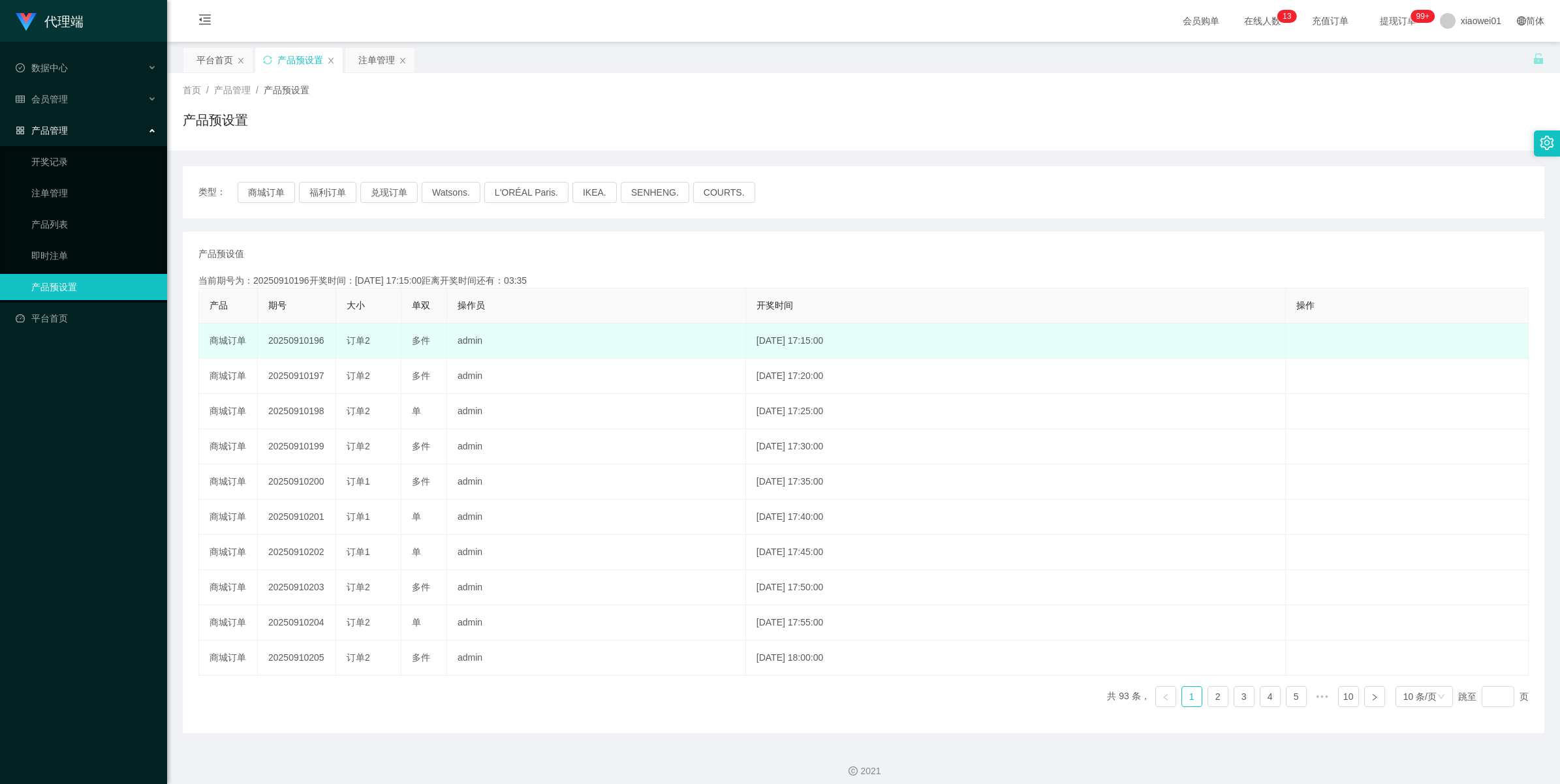
click at [284, 343] on td "20250910196" at bounding box center [297, 341] width 79 height 35
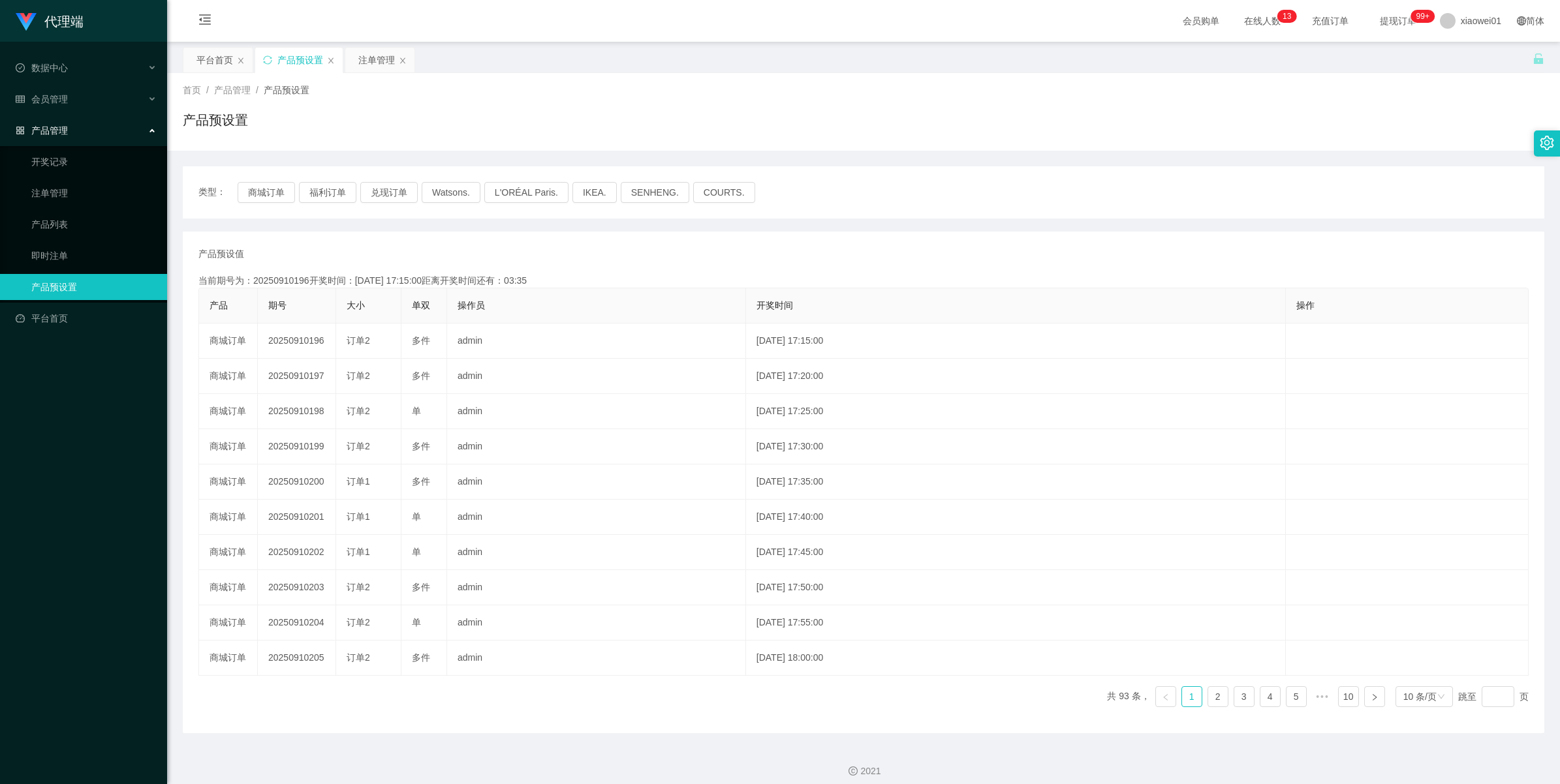
copy td "20250910196"
